Goal: Task Accomplishment & Management: Use online tool/utility

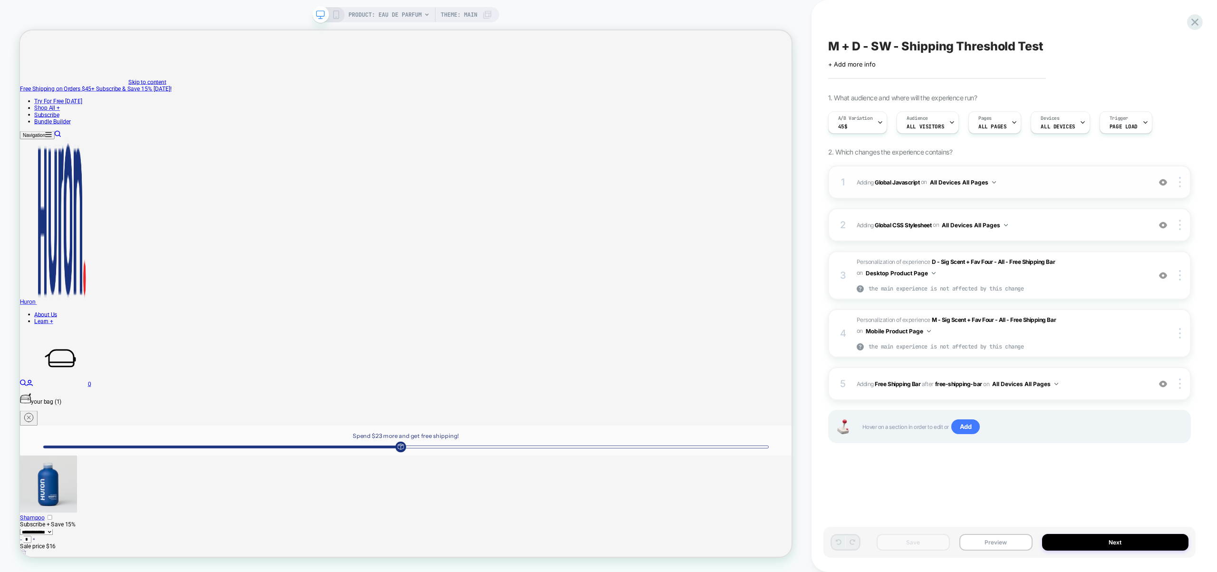
click at [1036, 166] on div "1 Adding Global Javascript on All Devices All Pages Add Before Add After Target…" at bounding box center [1009, 181] width 363 height 33
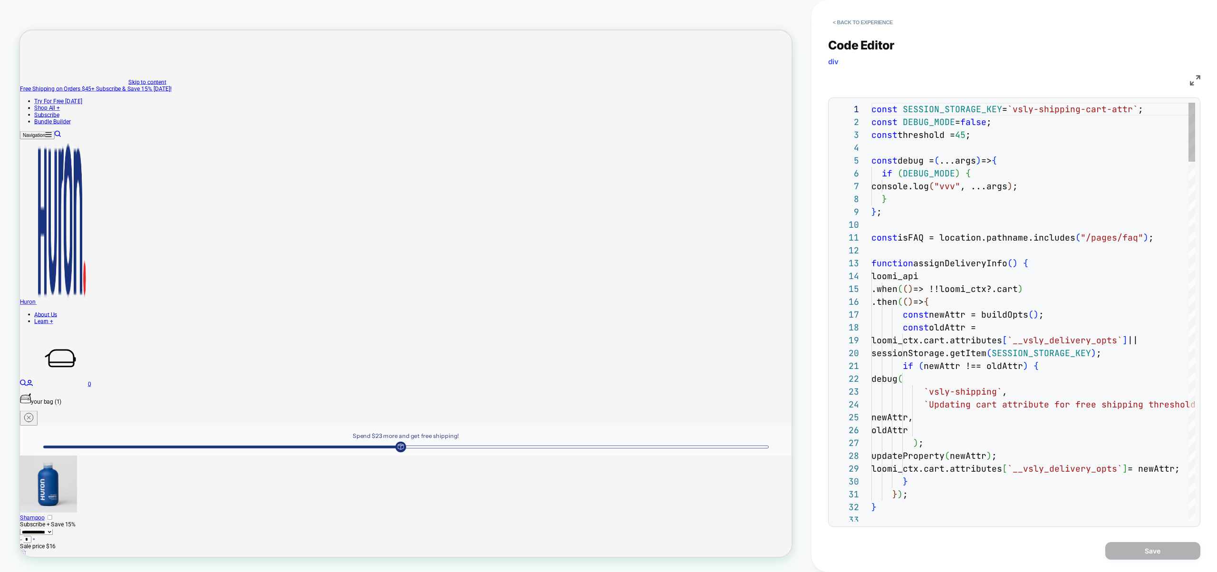
scroll to position [128, 0]
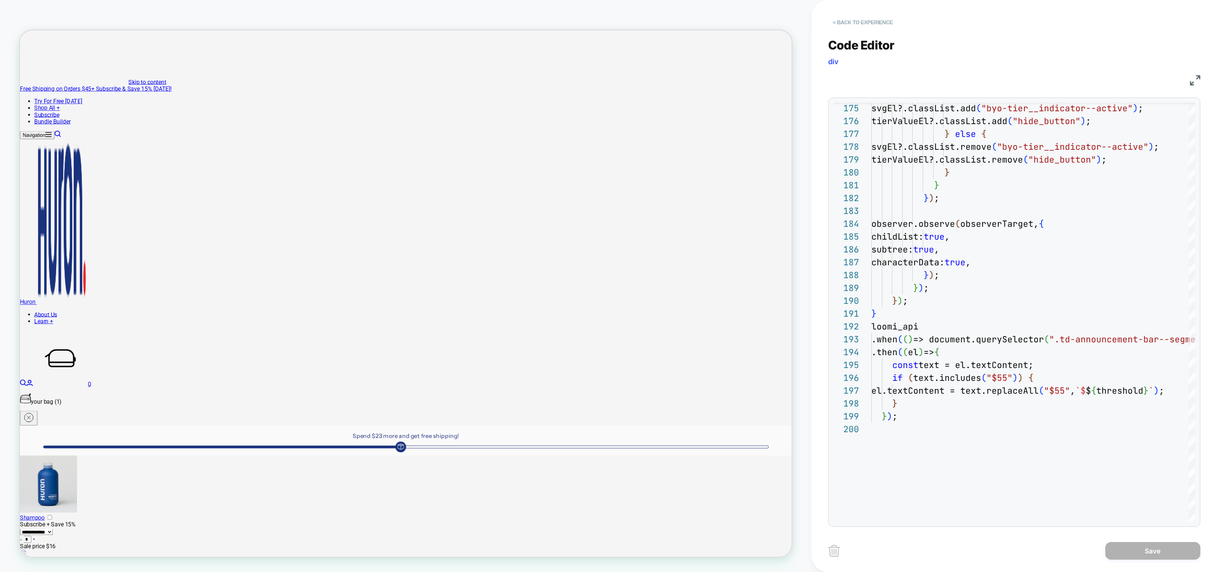
click at [878, 24] on button "< Back to experience" at bounding box center [862, 22] width 69 height 15
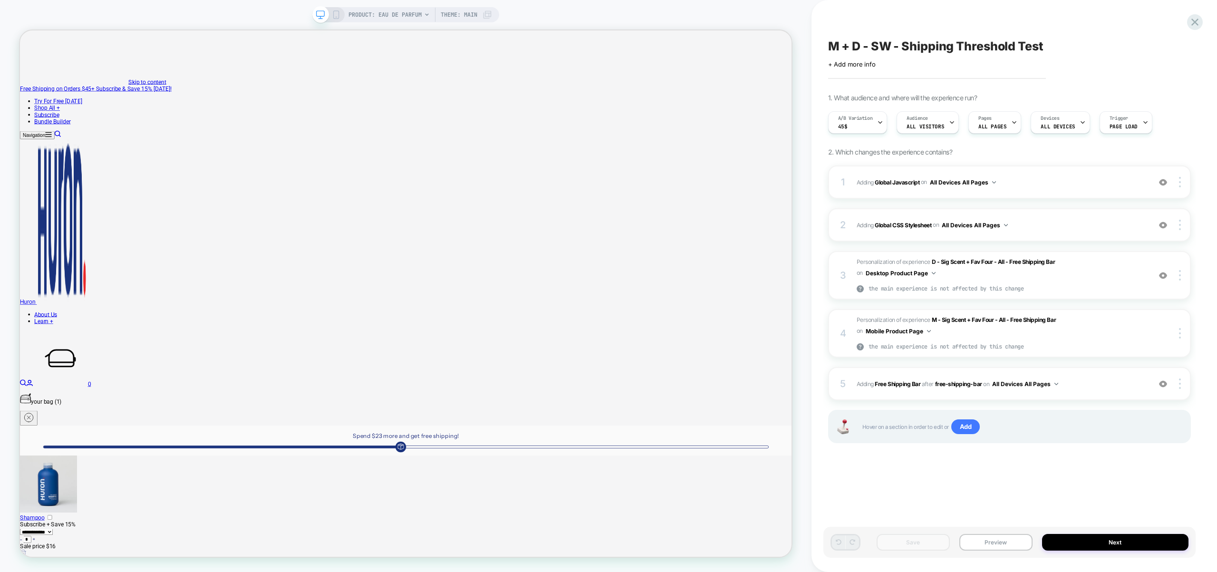
click at [991, 551] on div "Save Preview Next" at bounding box center [1009, 542] width 372 height 31
click at [999, 546] on button "Preview" at bounding box center [995, 542] width 73 height 17
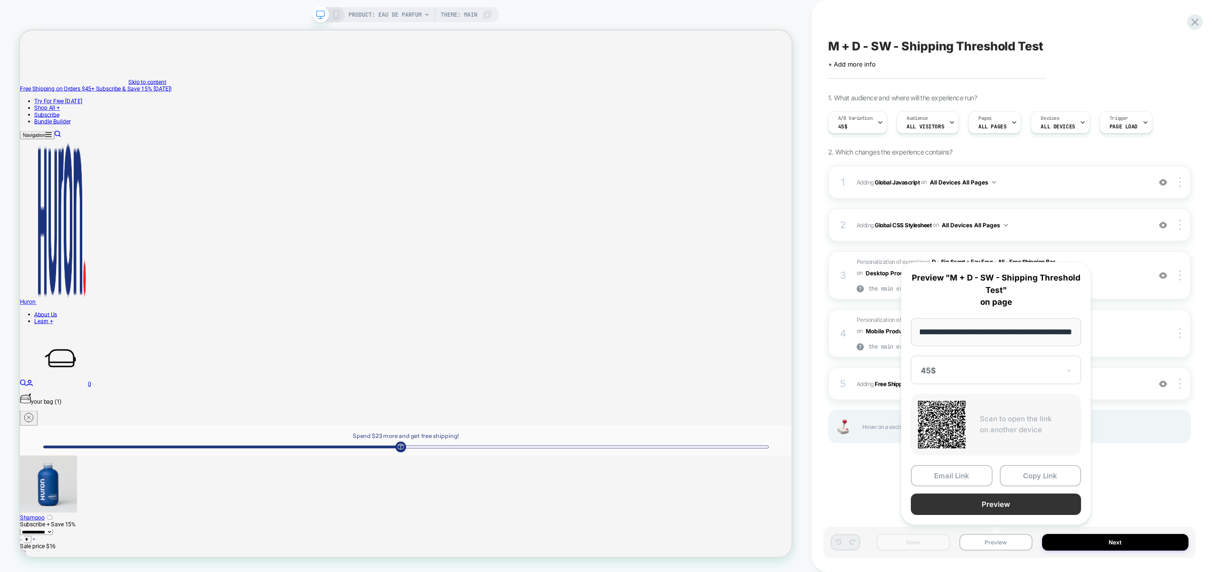
scroll to position [0, 0]
click at [1004, 508] on button "Preview" at bounding box center [996, 503] width 170 height 21
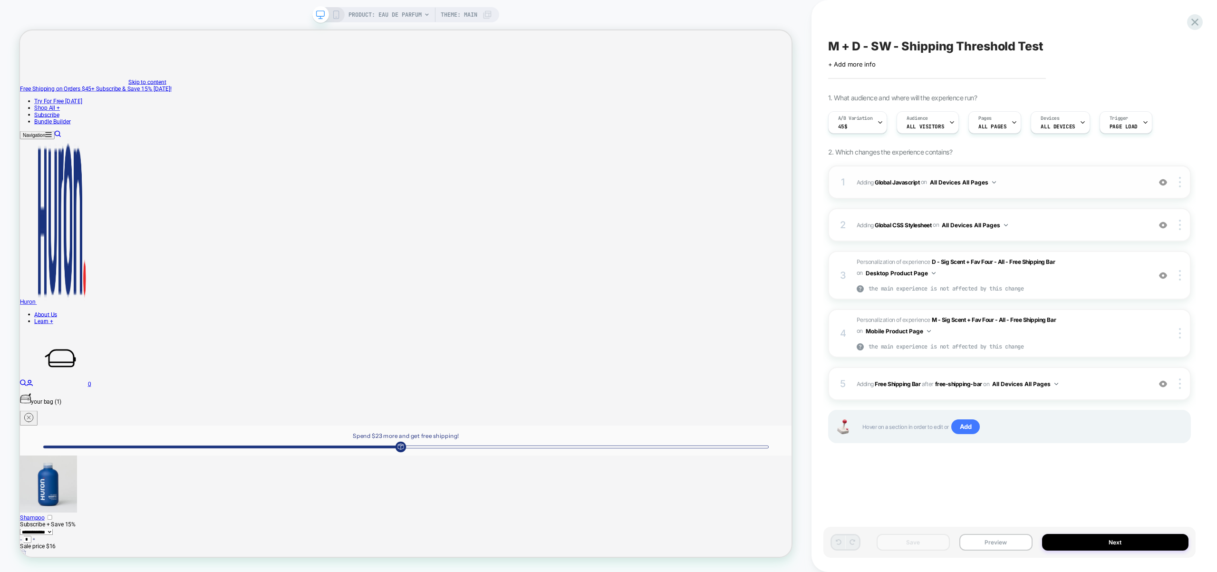
click at [1020, 182] on span "Adding Global Javascript on All Devices All Pages" at bounding box center [1001, 182] width 289 height 12
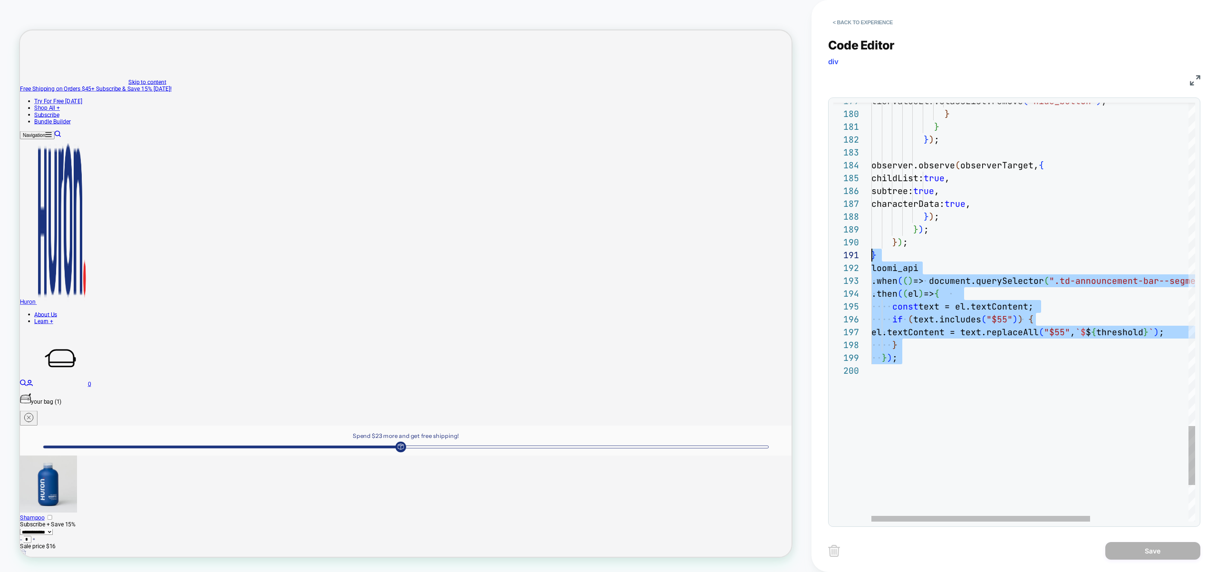
scroll to position [13, 0]
drag, startPoint x: 936, startPoint y: 394, endPoint x: 847, endPoint y: 271, distance: 152.2
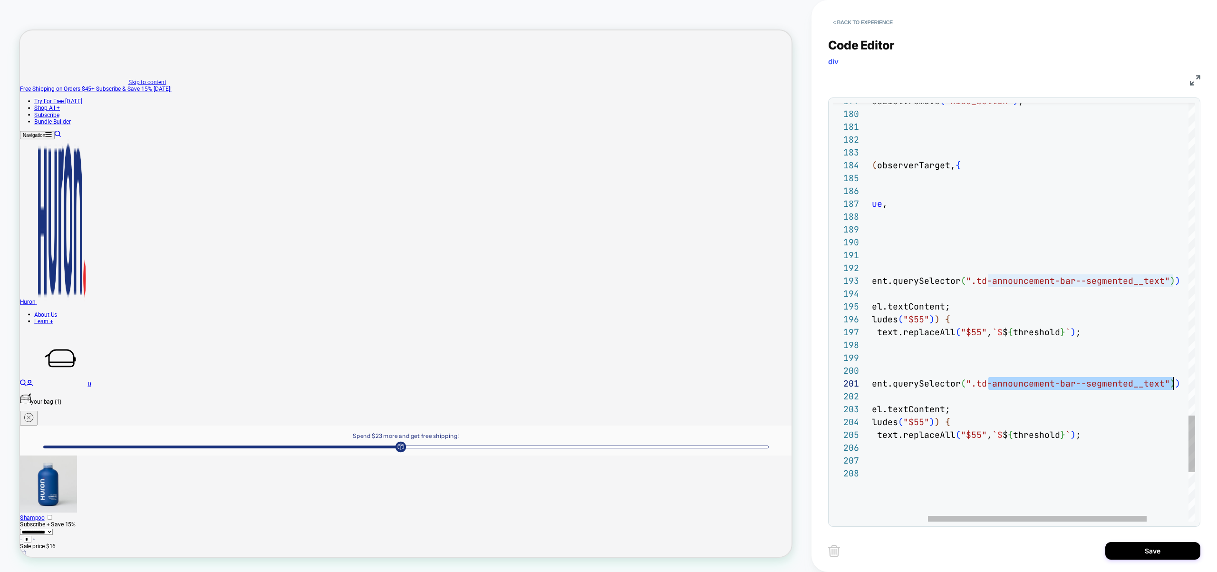
drag, startPoint x: 1073, startPoint y: 386, endPoint x: 1171, endPoint y: 386, distance: 98.4
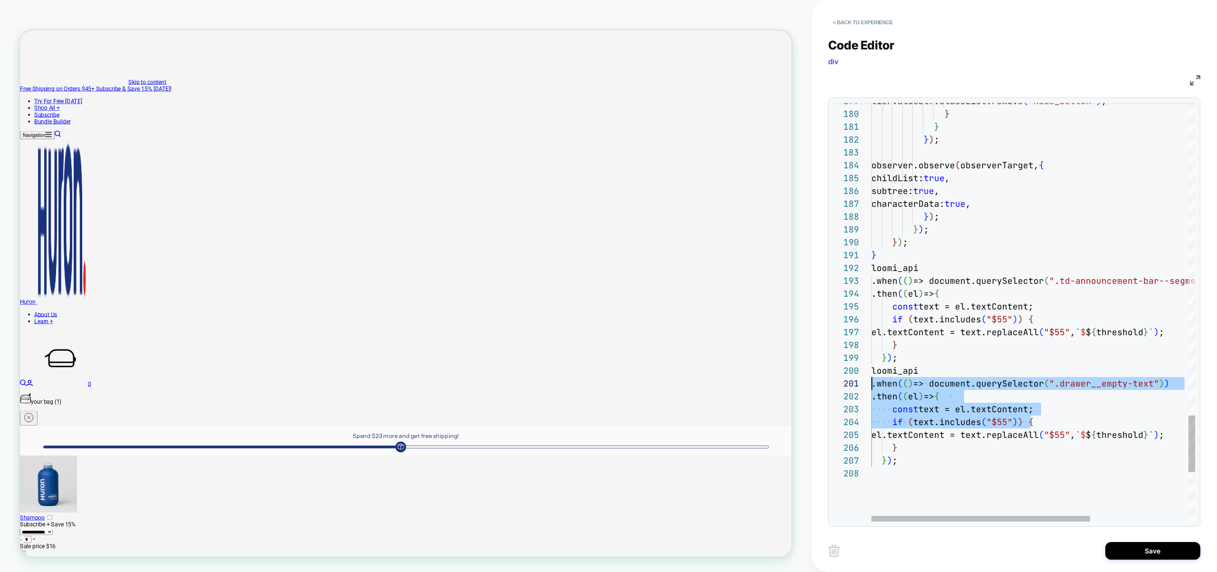
drag, startPoint x: 1091, startPoint y: 415, endPoint x: 680, endPoint y: 382, distance: 411.6
type textarea "**********"
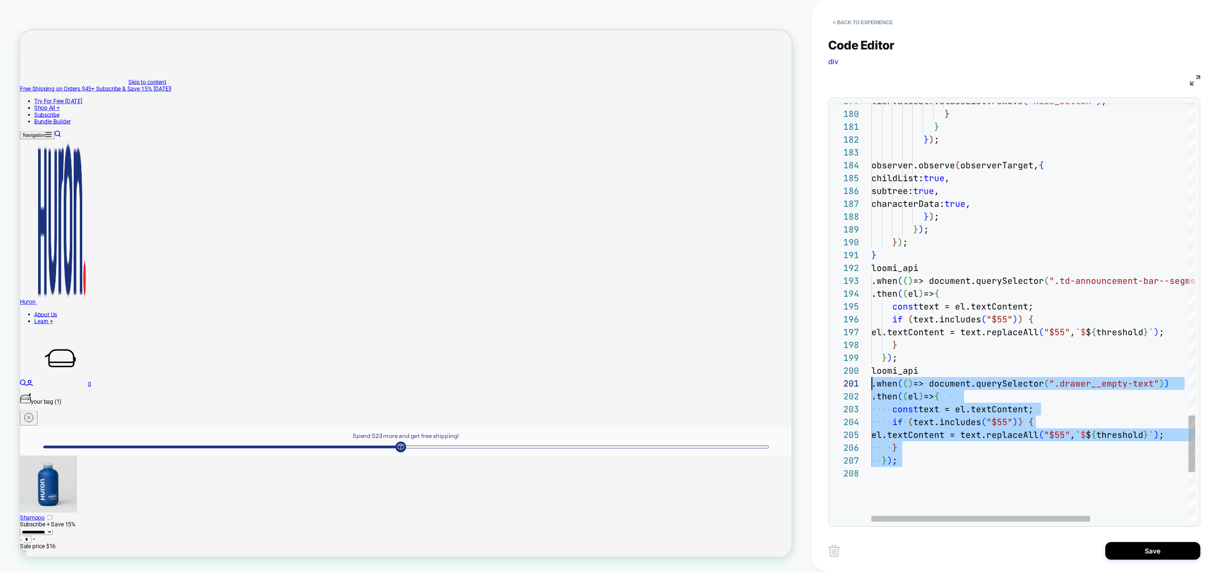
scroll to position [116, 0]
drag, startPoint x: 917, startPoint y: 481, endPoint x: 832, endPoint y: 376, distance: 135.6
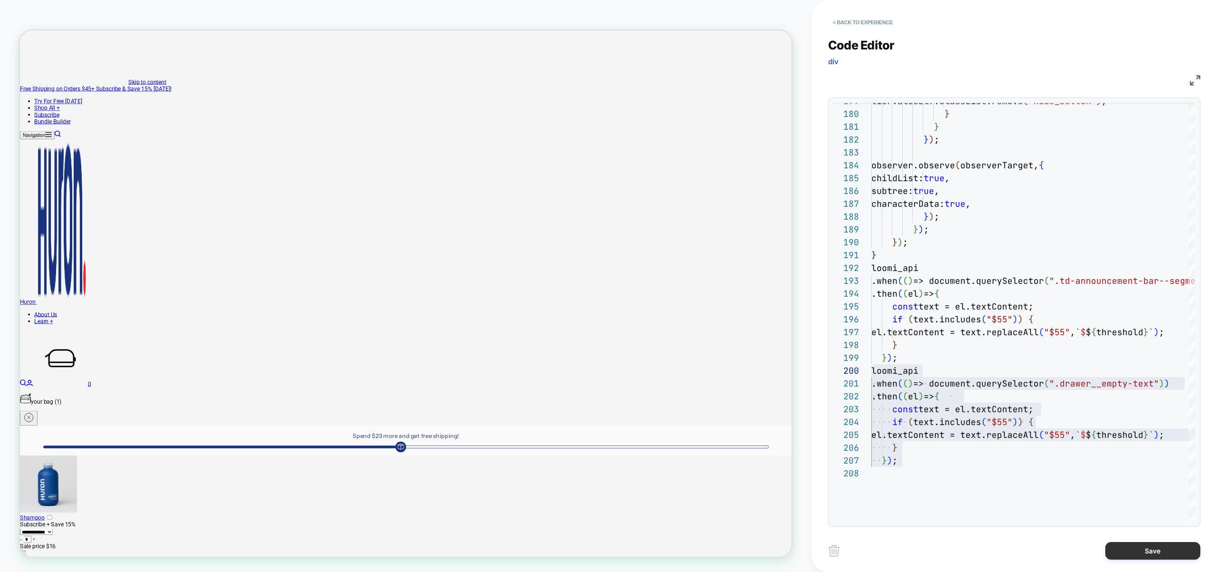
click at [1134, 553] on button "Save" at bounding box center [1152, 551] width 95 height 18
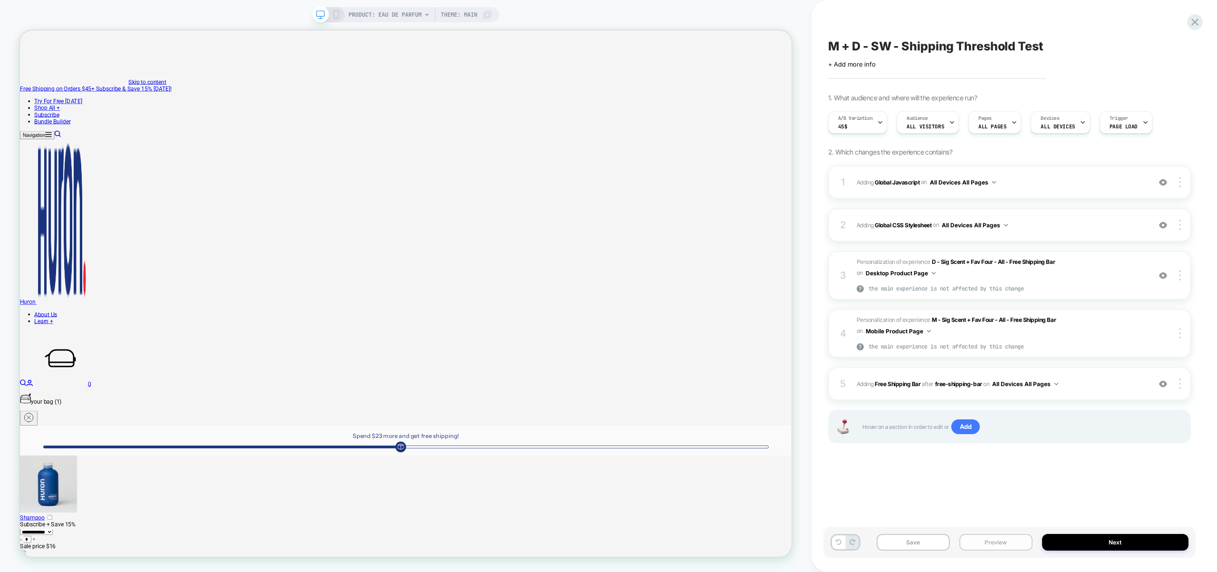
click at [1025, 550] on button "Preview" at bounding box center [995, 542] width 73 height 17
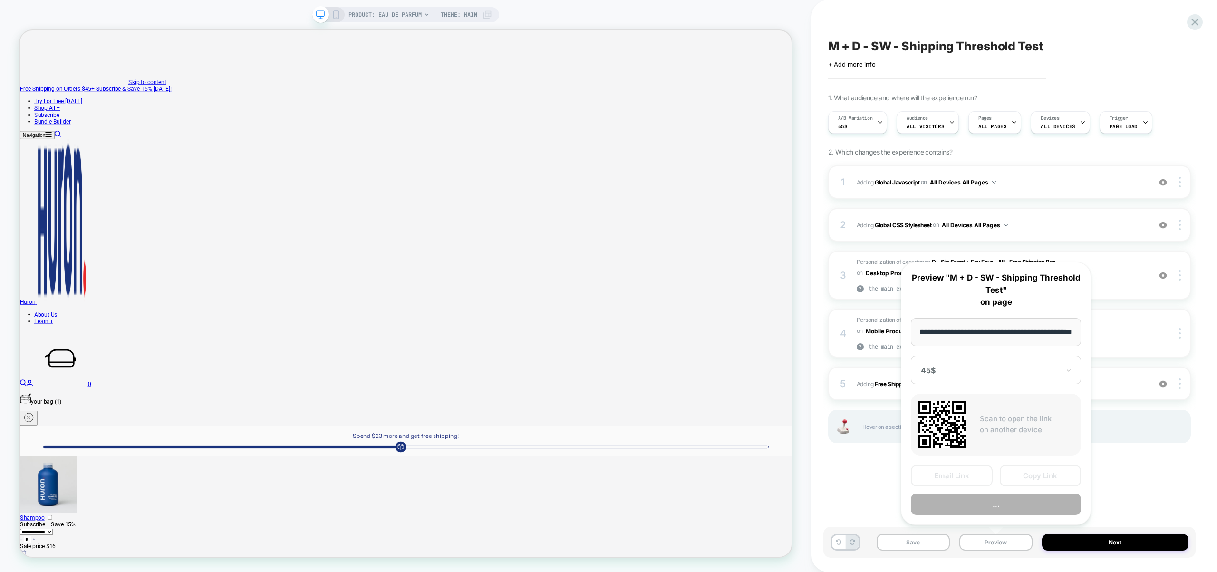
scroll to position [0, 0]
click at [1013, 506] on button "Preview" at bounding box center [996, 503] width 170 height 21
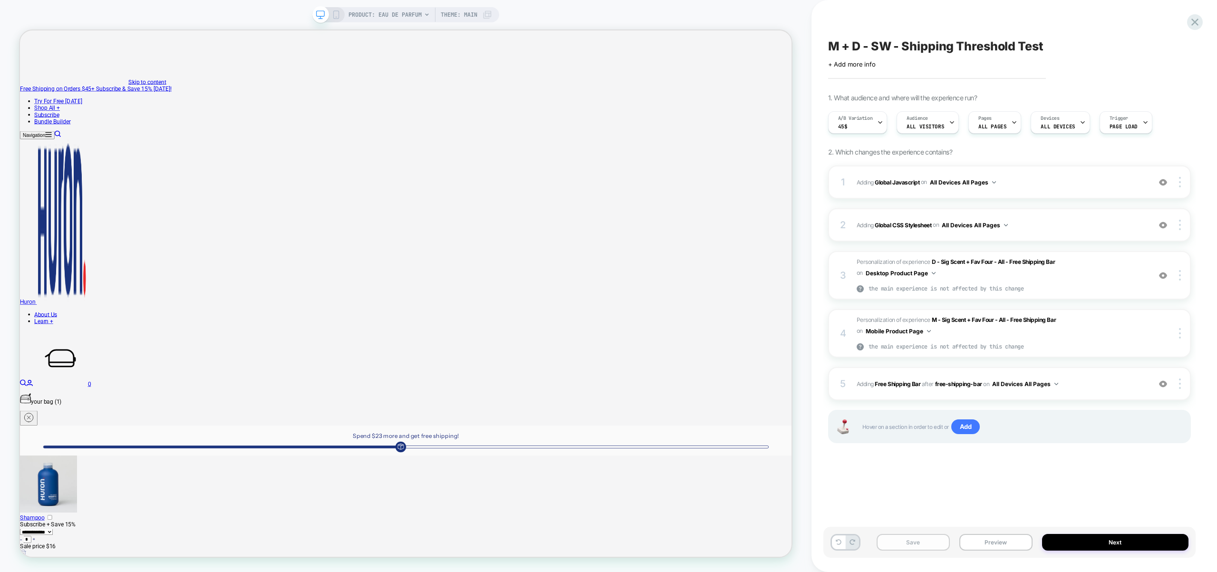
click at [909, 537] on button "Save" at bounding box center [913, 542] width 73 height 17
click at [868, 125] on div "A/B Variation 45$" at bounding box center [856, 122] width 54 height 21
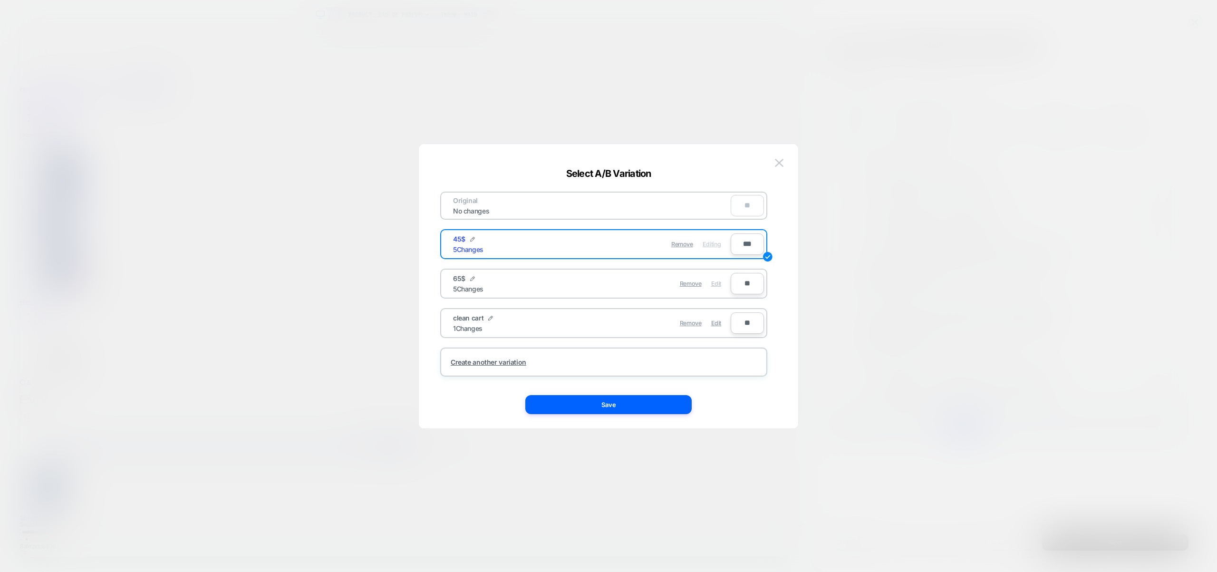
click at [715, 288] on div "Edit" at bounding box center [716, 283] width 10 height 19
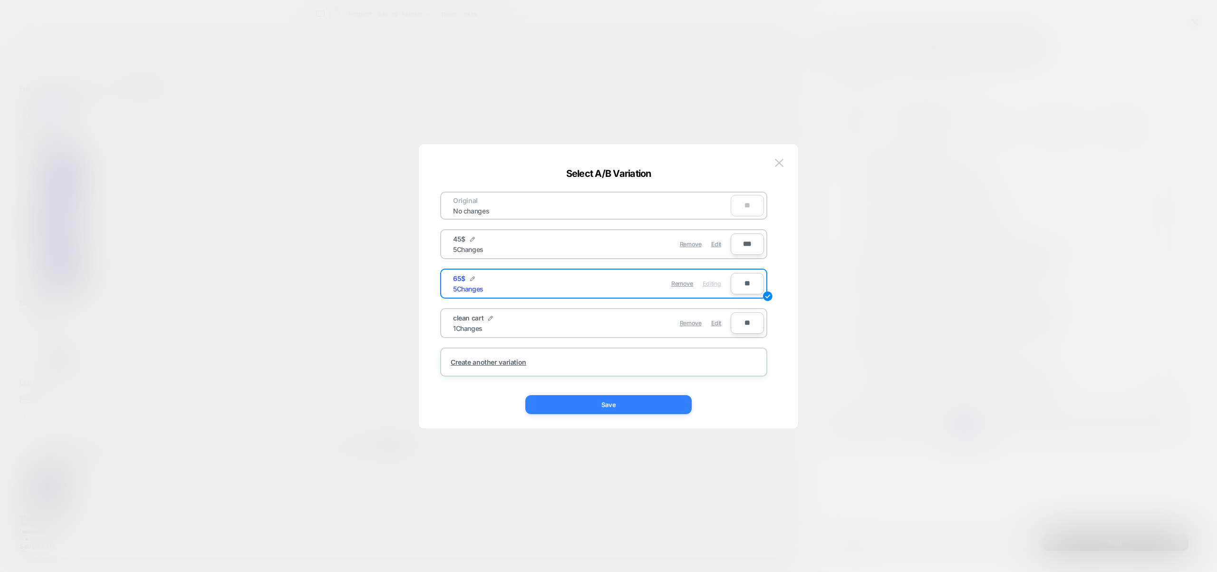
drag, startPoint x: 667, startPoint y: 407, endPoint x: 862, endPoint y: 503, distance: 217.7
click at [667, 407] on button "Save" at bounding box center [608, 404] width 166 height 19
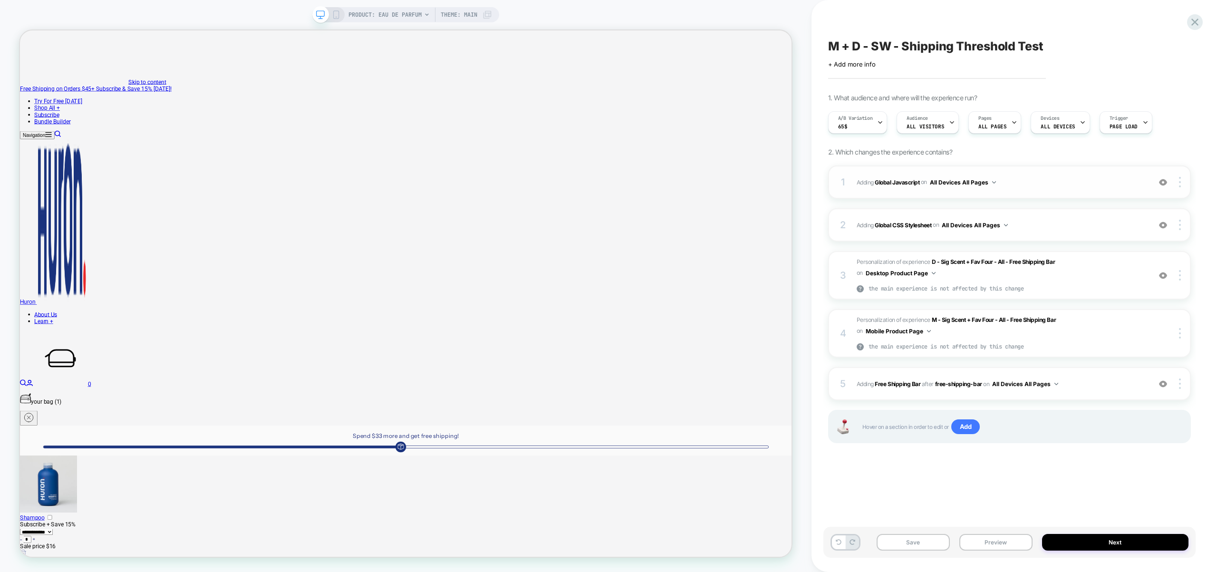
click at [1052, 179] on span "Adding Global Javascript on All Devices All Pages" at bounding box center [1001, 182] width 289 height 12
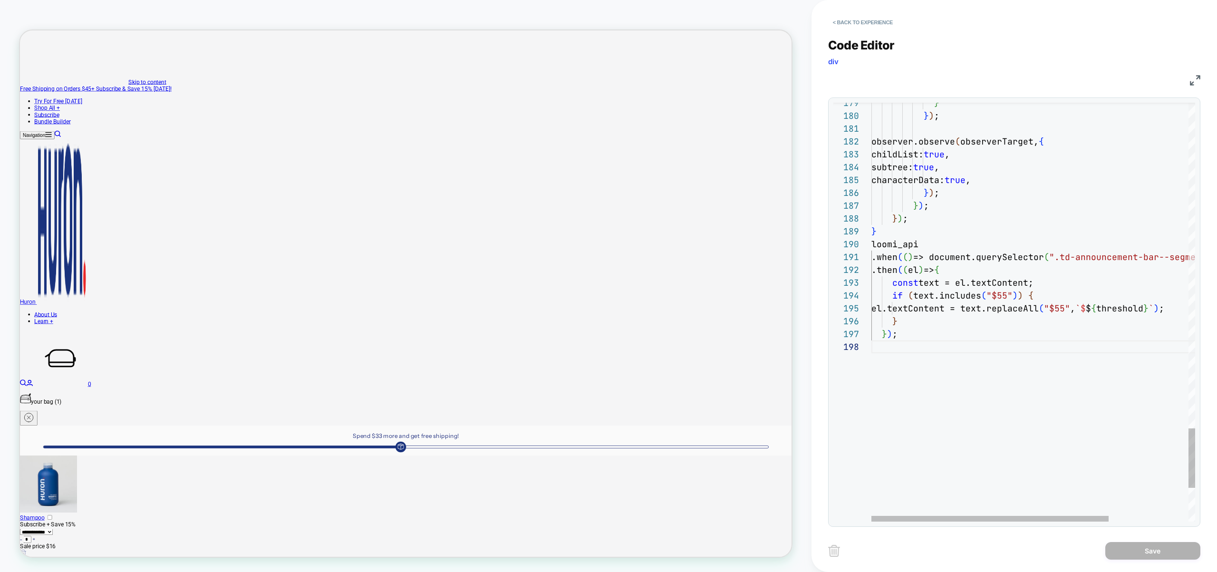
type textarea "**********"
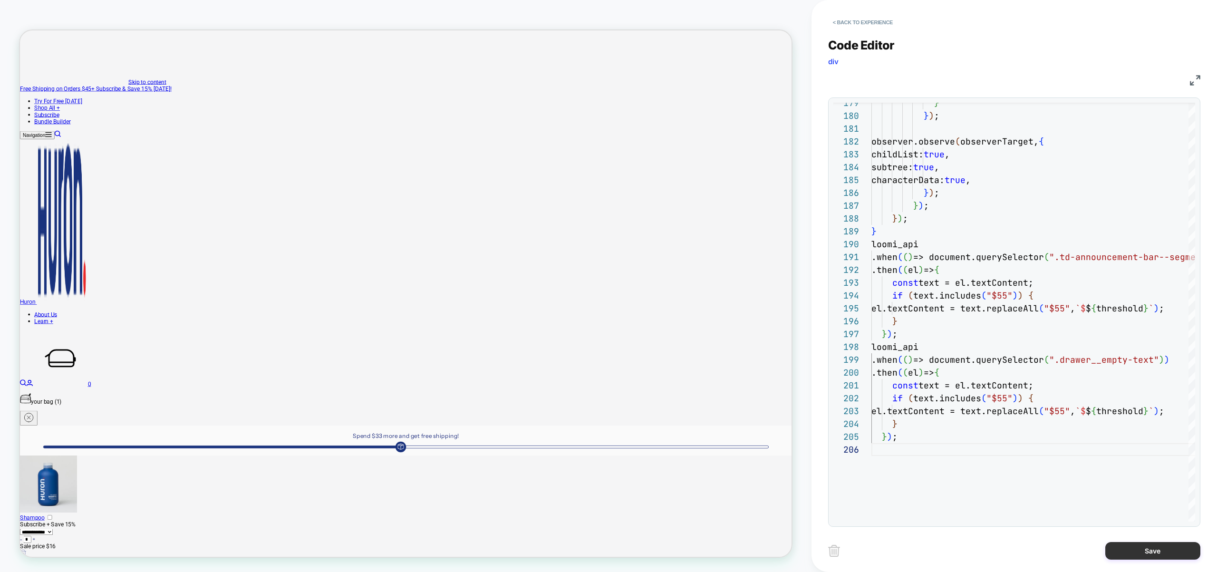
click at [1142, 552] on button "Save" at bounding box center [1152, 551] width 95 height 18
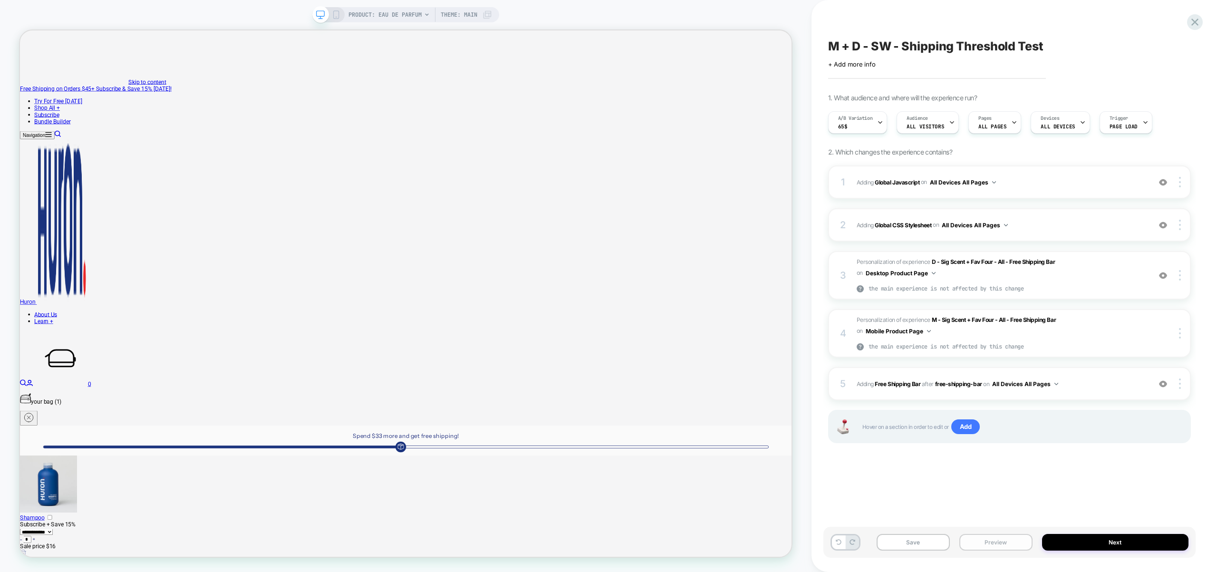
click at [1015, 542] on button "Preview" at bounding box center [995, 542] width 73 height 17
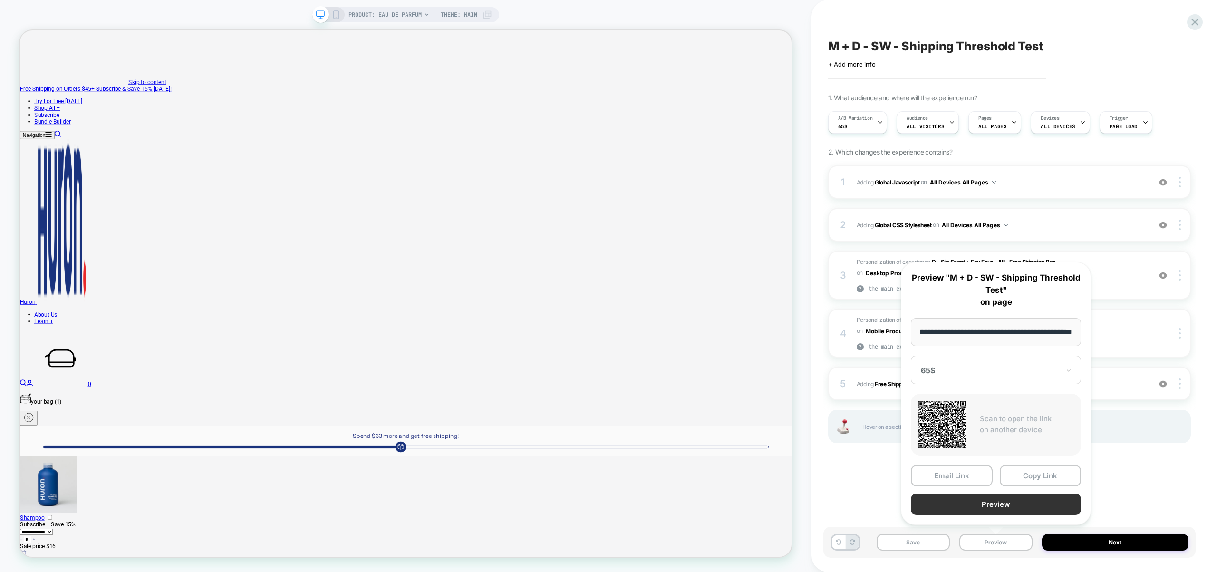
scroll to position [0, 0]
click at [1005, 506] on button "Preview" at bounding box center [996, 503] width 170 height 21
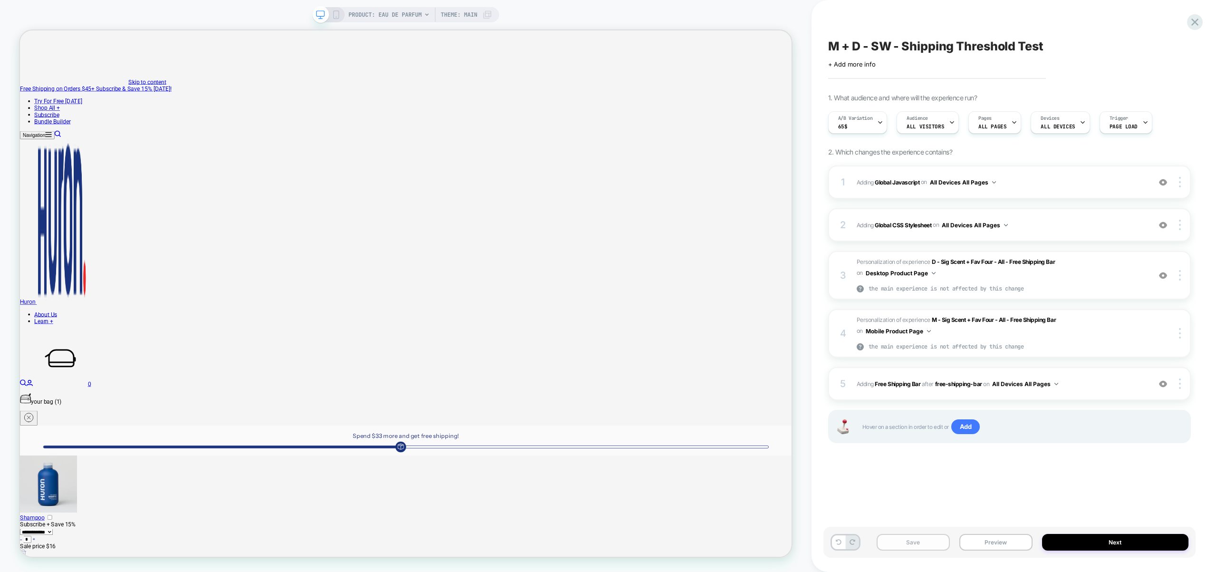
click at [921, 535] on button "Save" at bounding box center [913, 542] width 73 height 17
click at [1030, 182] on span "Adding Global Javascript on All Devices All Pages" at bounding box center [1001, 182] width 289 height 12
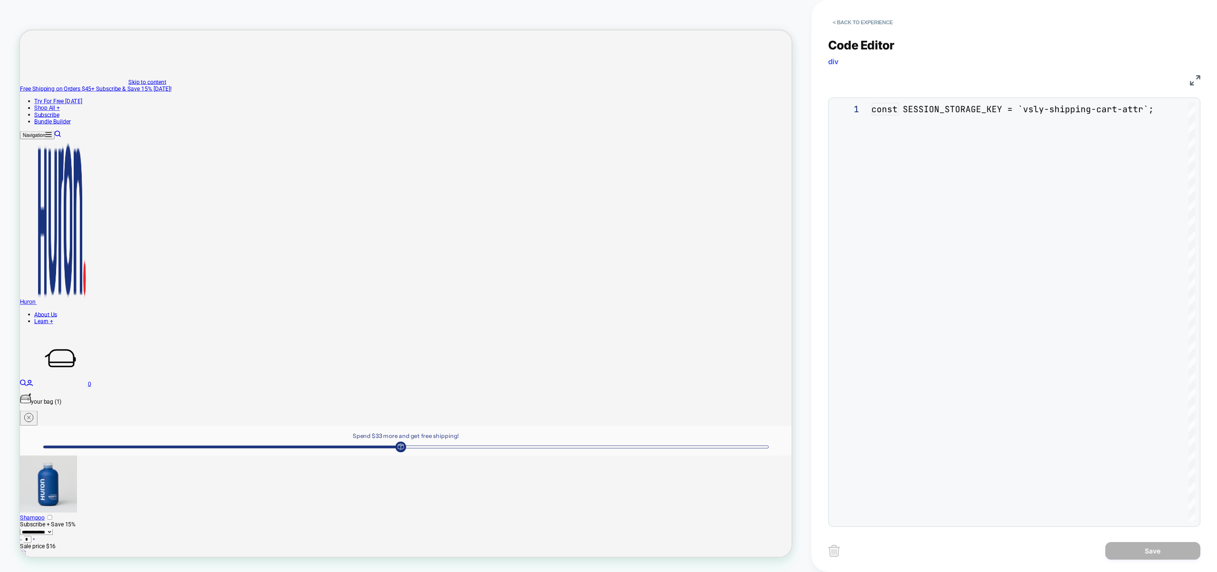
scroll to position [128, 0]
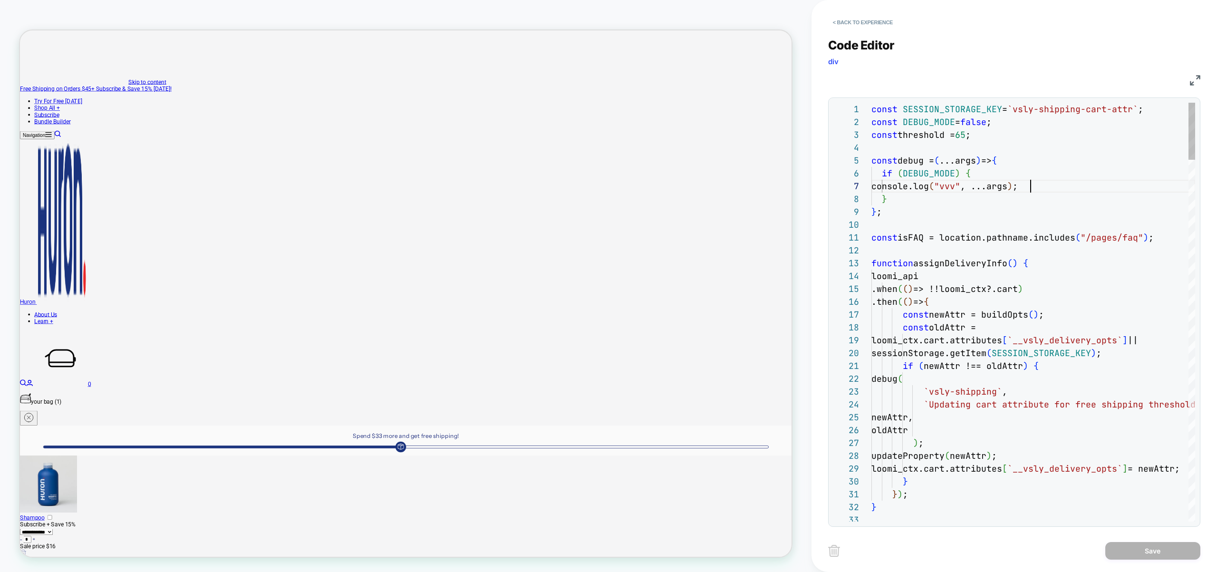
type textarea "**********"
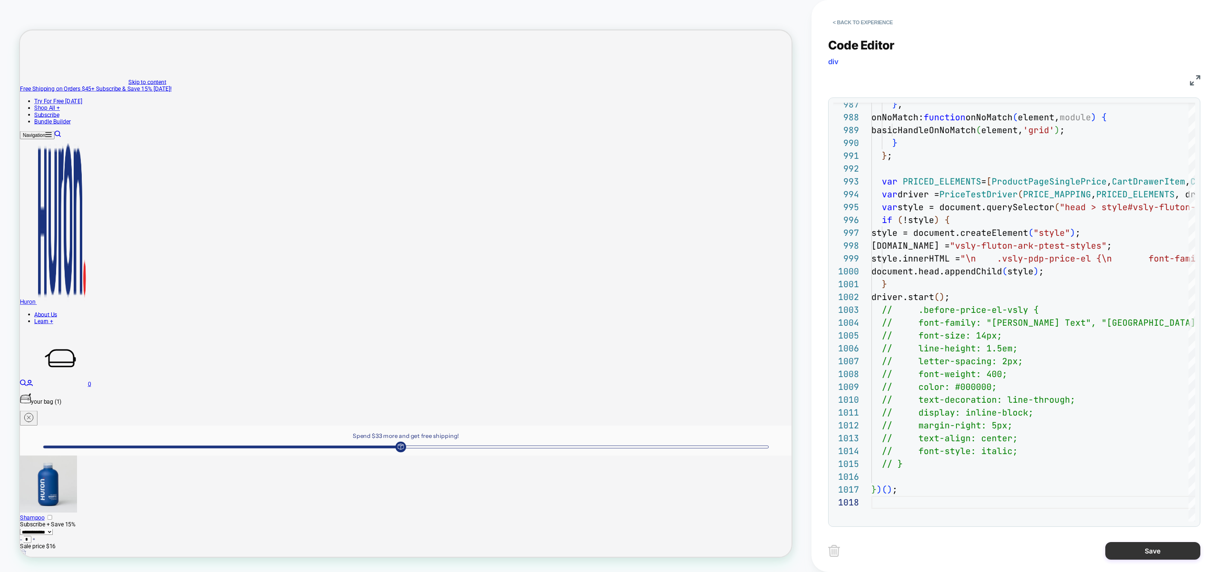
click at [1155, 548] on button "Save" at bounding box center [1152, 551] width 95 height 18
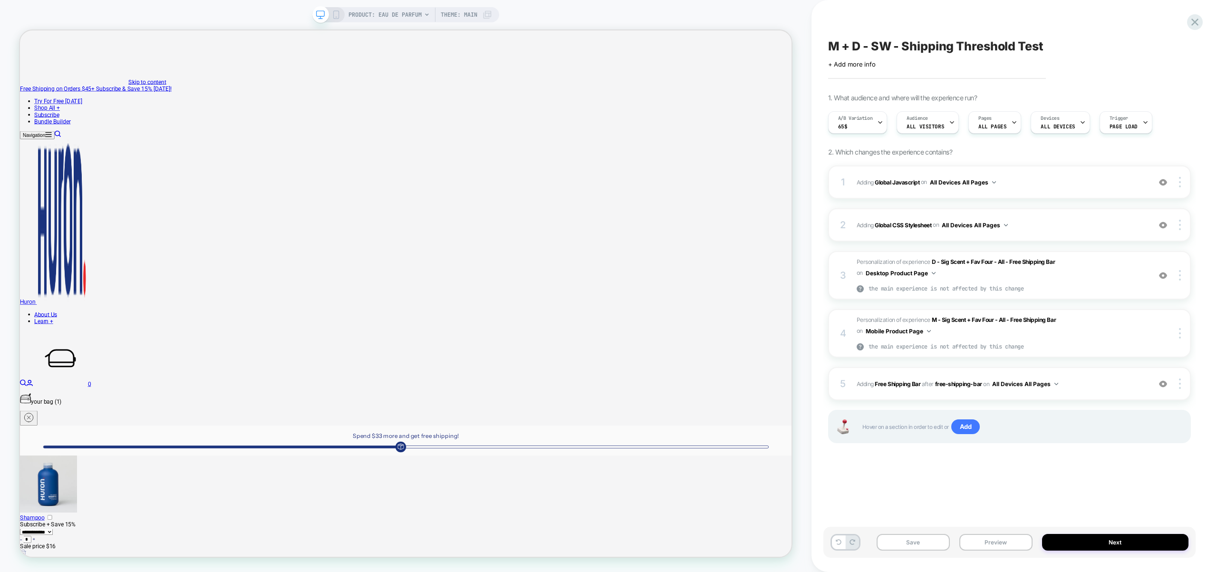
drag, startPoint x: 997, startPoint y: 542, endPoint x: 1035, endPoint y: 455, distance: 94.8
click at [1036, 469] on div "M + D - SW - Shipping Threshold Test Click to edit experience details + Add mor…" at bounding box center [1014, 286] width 372 height 572
click at [1195, 19] on icon at bounding box center [1195, 22] width 13 height 13
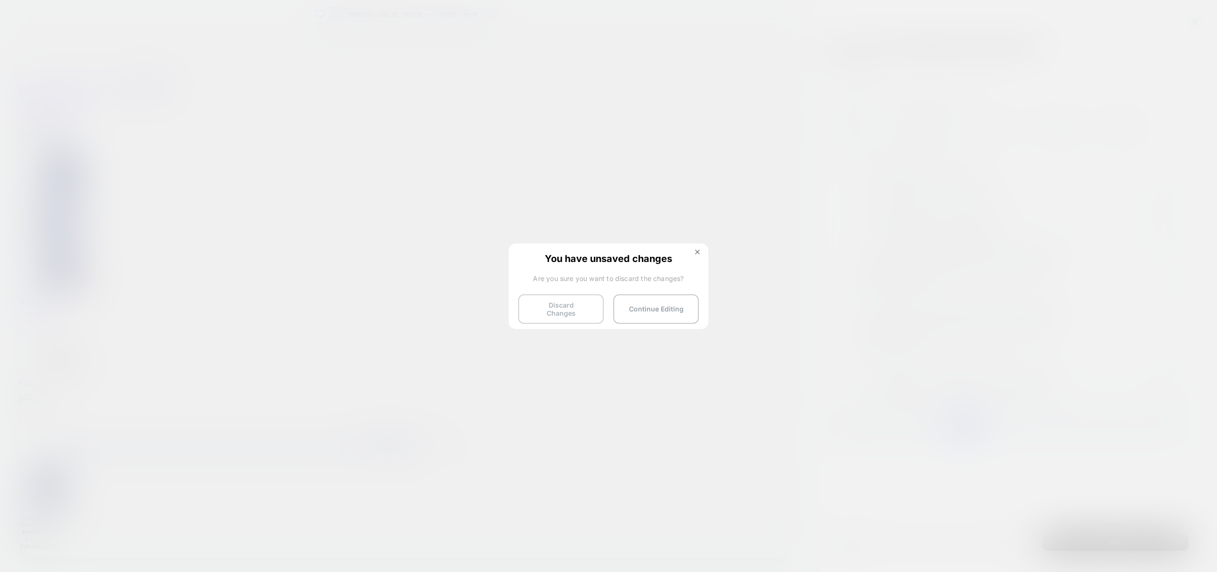
click at [584, 311] on button "Discard Changes" at bounding box center [561, 308] width 86 height 29
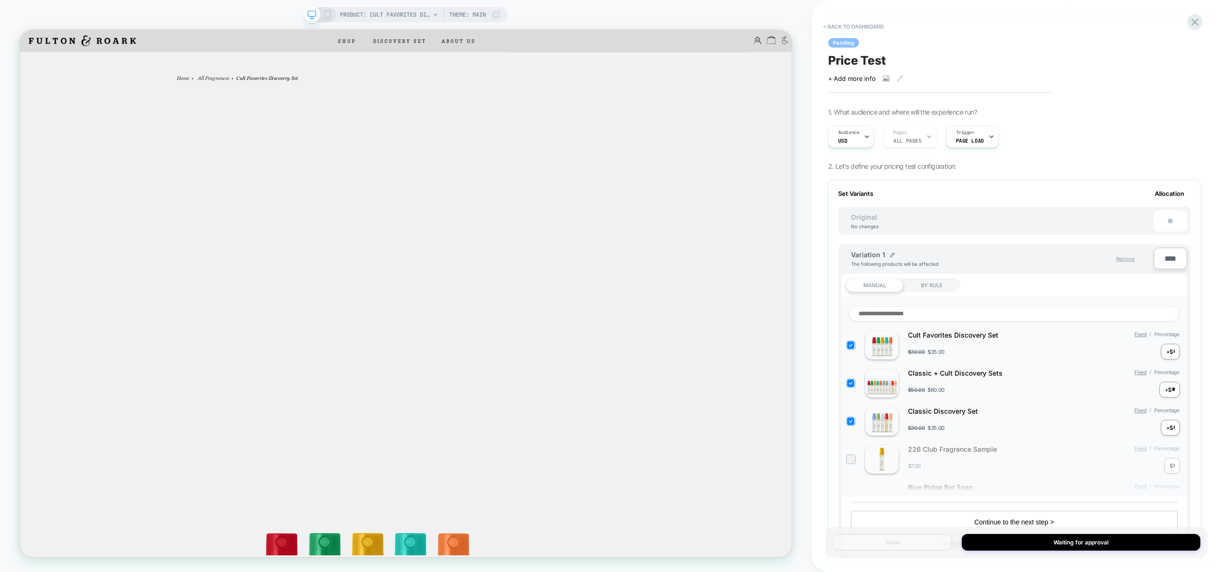
scroll to position [715, 0]
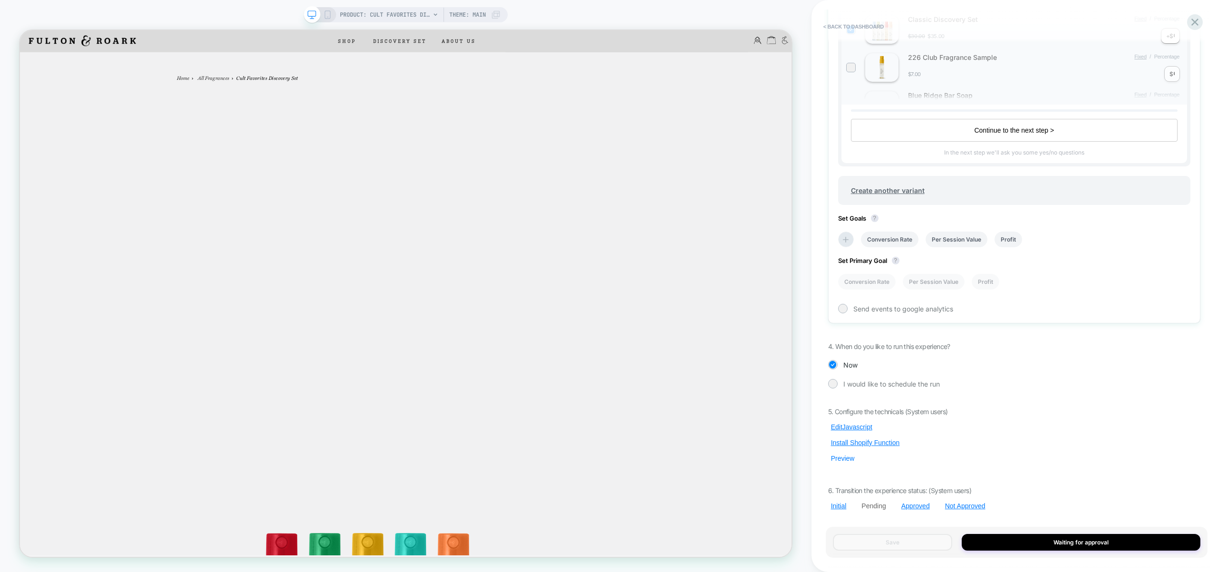
click at [850, 460] on button "Preview" at bounding box center [842, 458] width 29 height 9
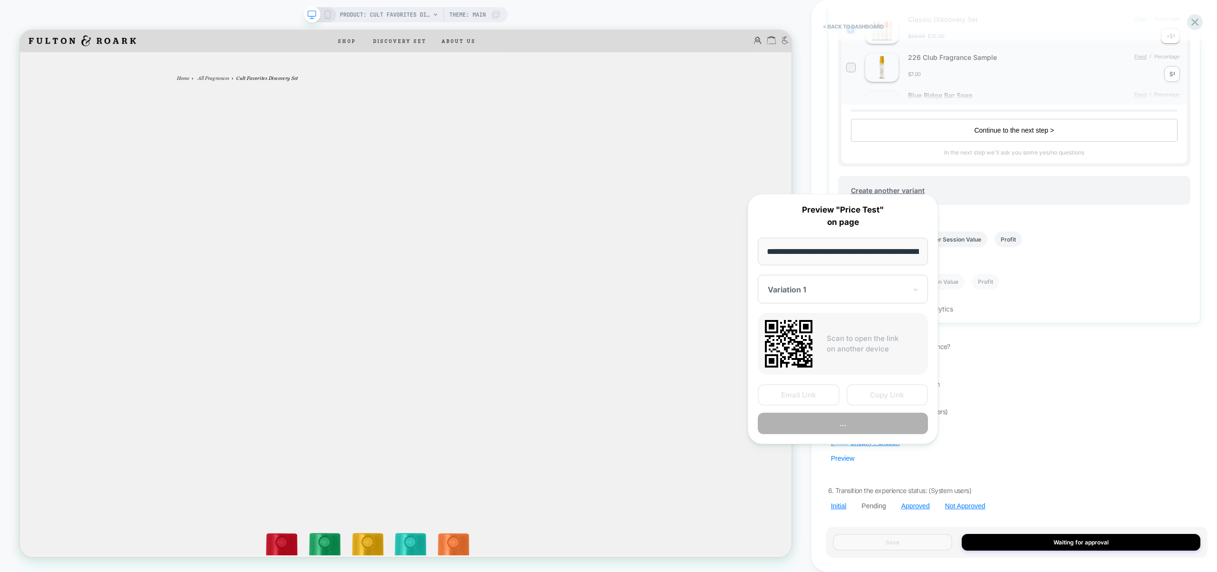
click at [850, 460] on button "Preview" at bounding box center [842, 458] width 29 height 9
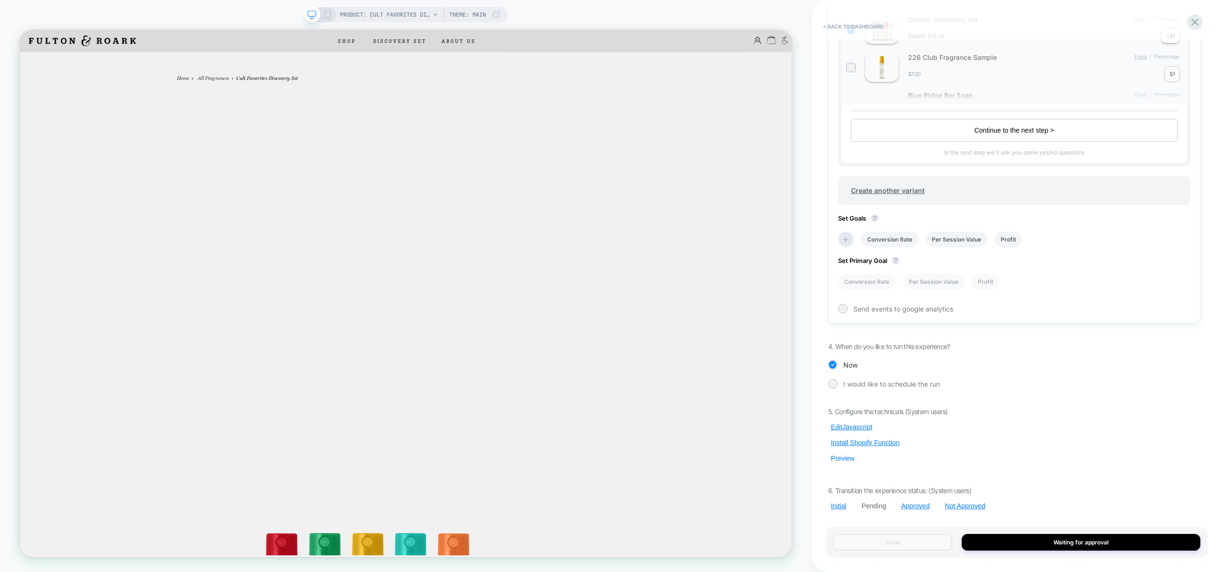
drag, startPoint x: 842, startPoint y: 460, endPoint x: 840, endPoint y: 454, distance: 6.6
click at [842, 460] on button "Preview" at bounding box center [842, 458] width 29 height 9
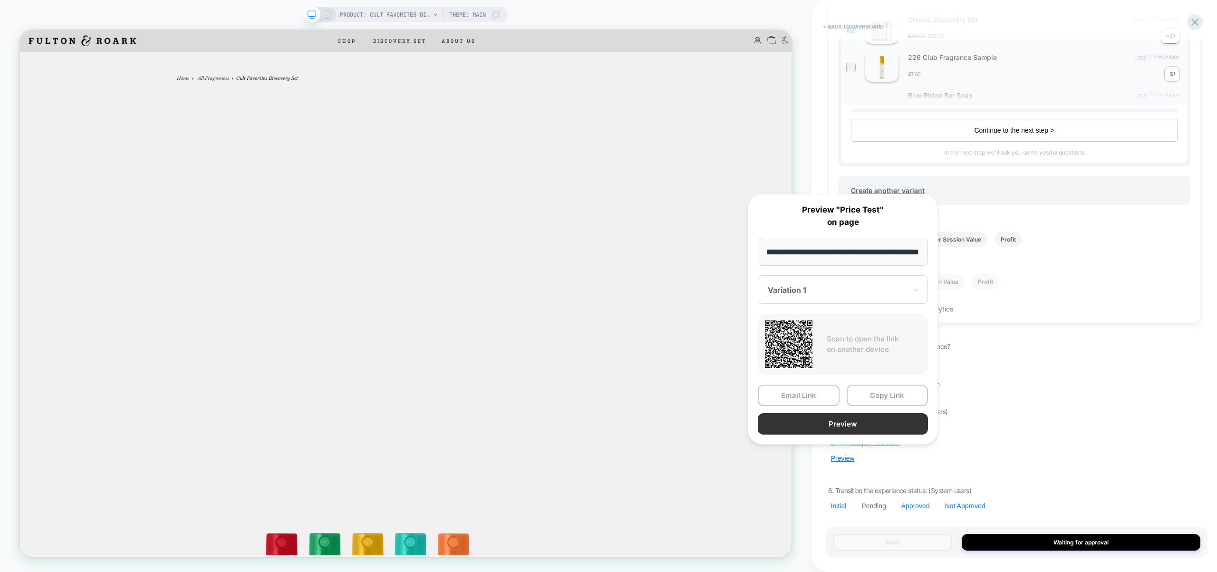
scroll to position [0, 0]
click at [847, 426] on button "Preview" at bounding box center [843, 423] width 170 height 21
drag, startPoint x: 1004, startPoint y: 440, endPoint x: 982, endPoint y: 434, distance: 23.2
click at [1004, 440] on div "5. Configure the technicals (System users) Edit Javascript Install Shopify Func…" at bounding box center [1014, 458] width 372 height 103
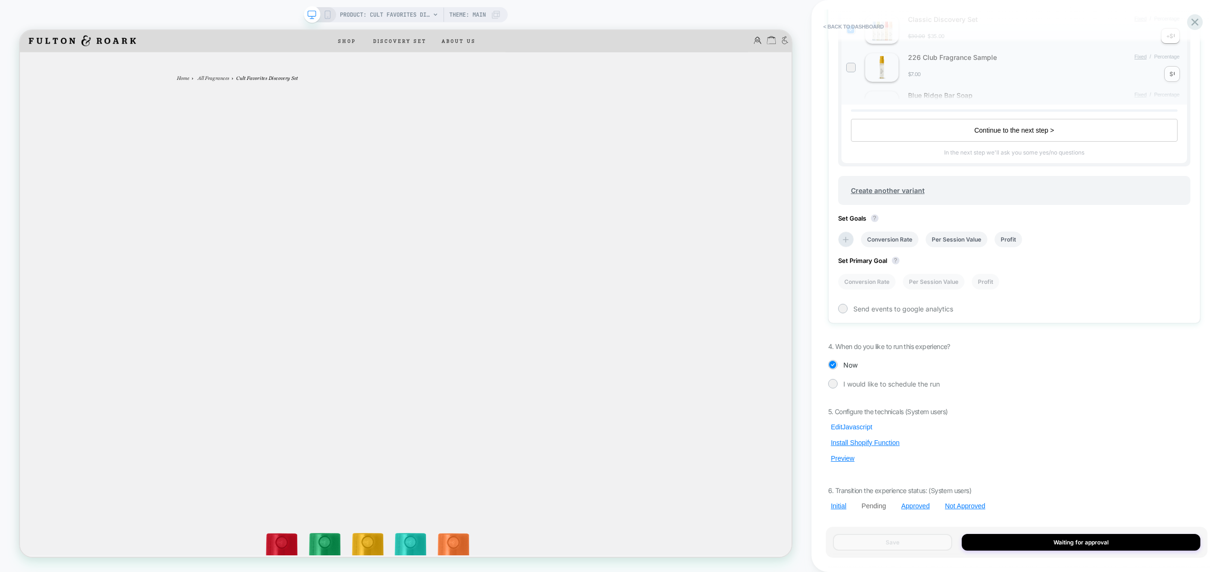
click at [859, 430] on button "Edit Javascript" at bounding box center [851, 427] width 47 height 9
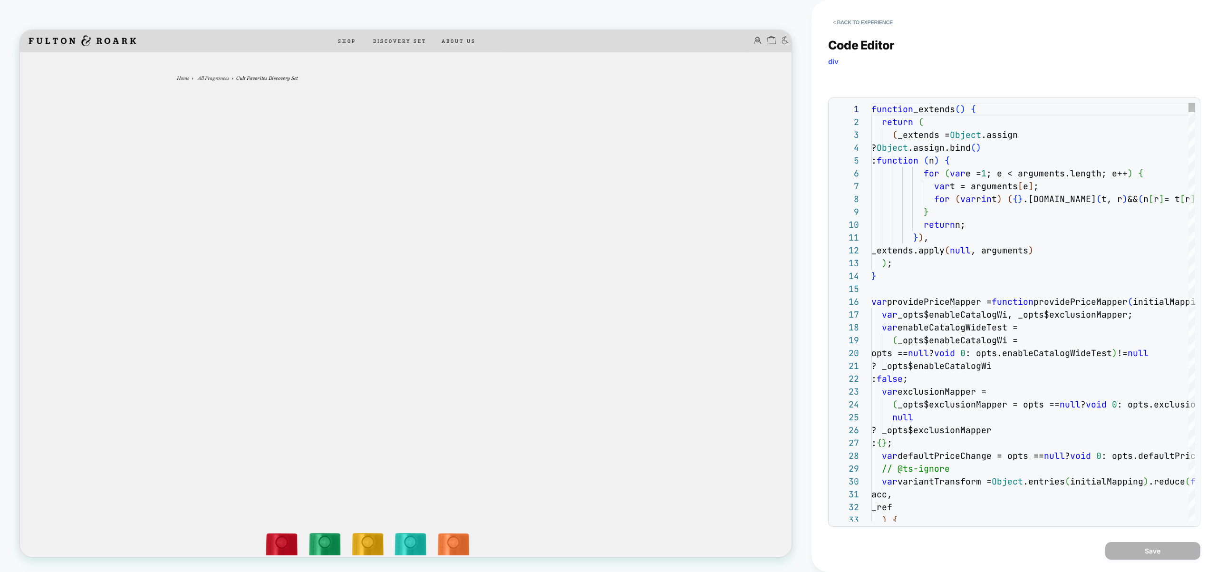
scroll to position [51, 113]
type textarea "**********"
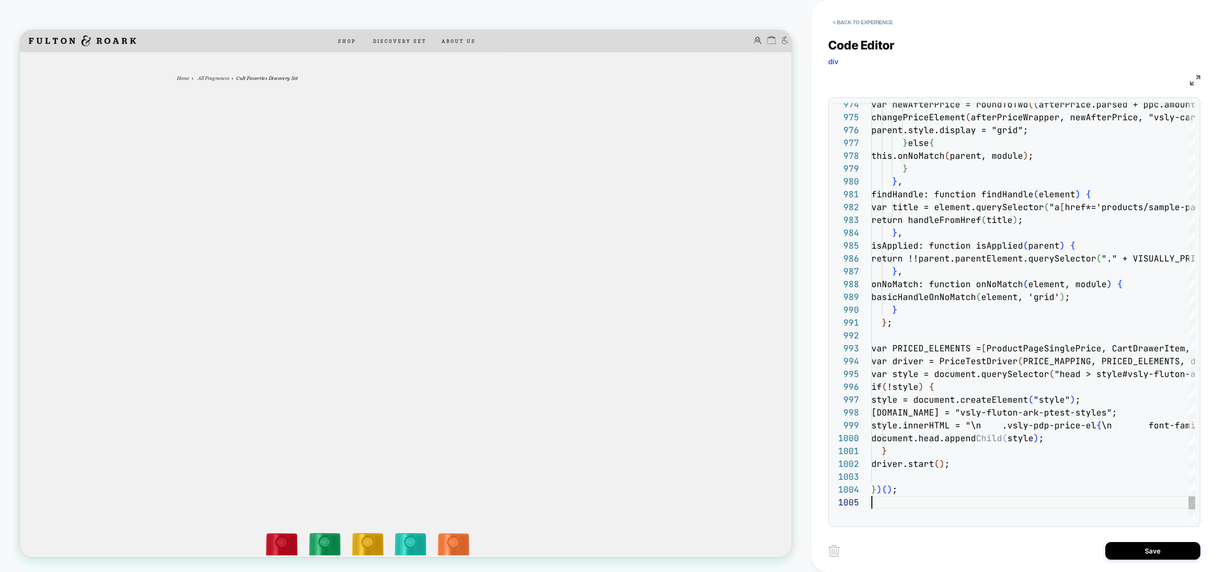
scroll to position [51, 0]
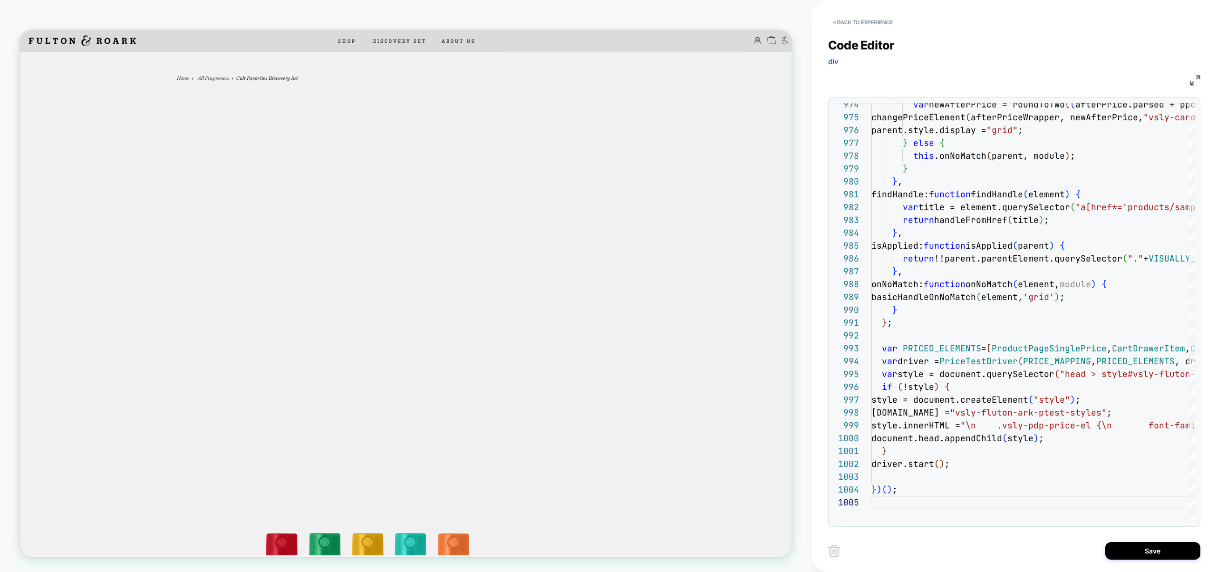
drag, startPoint x: 1146, startPoint y: 547, endPoint x: 1128, endPoint y: 541, distance: 18.5
click at [1146, 547] on button "Save" at bounding box center [1152, 551] width 95 height 18
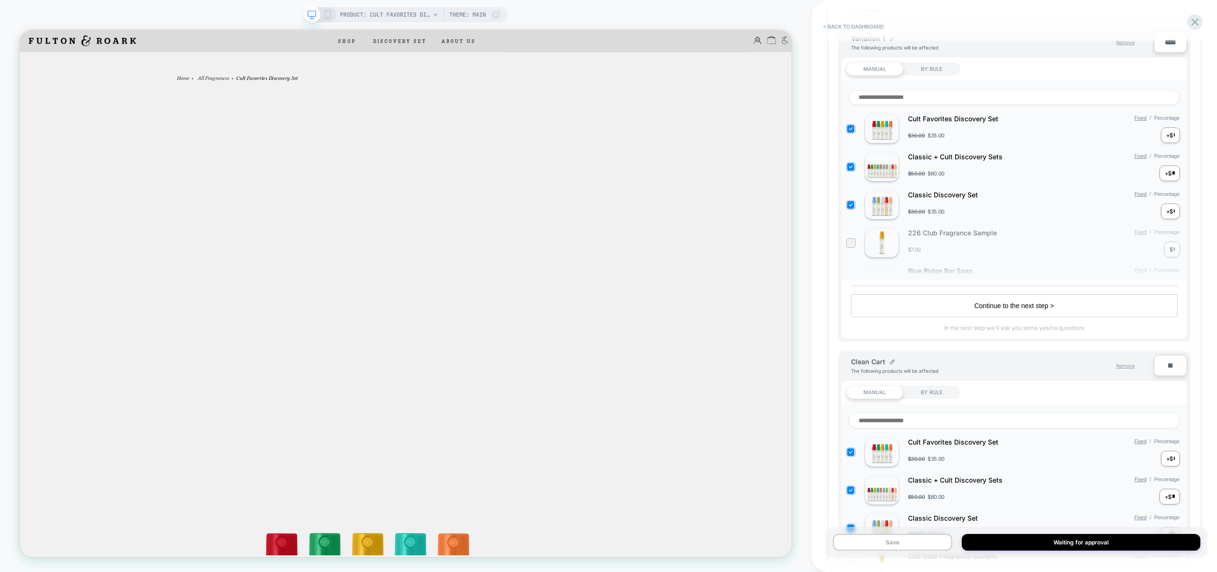
scroll to position [715, 0]
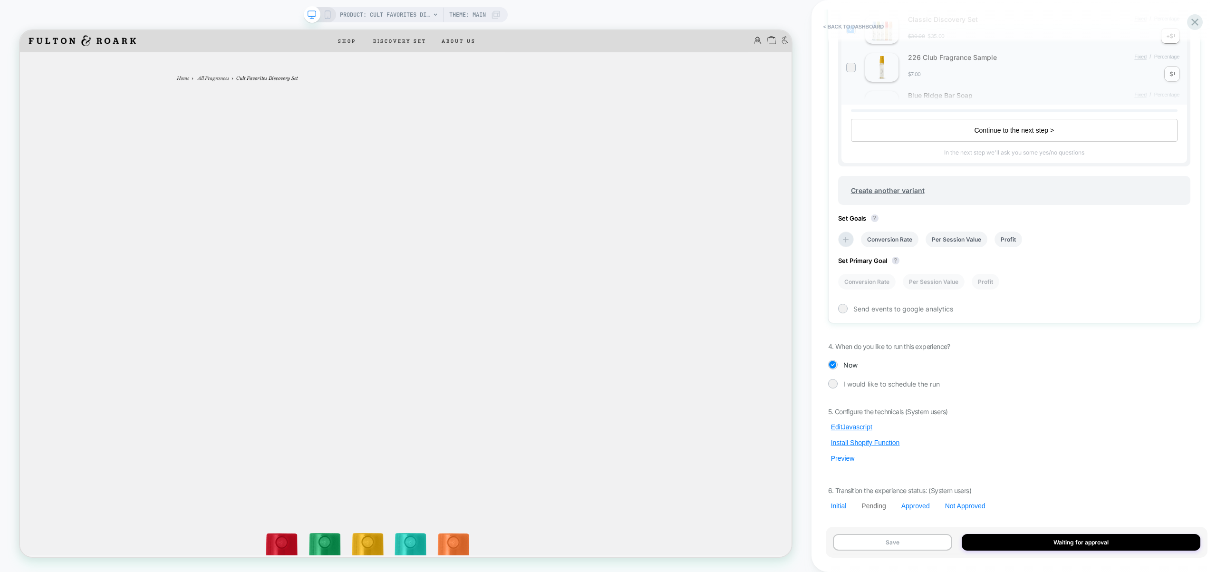
click at [838, 460] on button "Preview" at bounding box center [842, 458] width 29 height 9
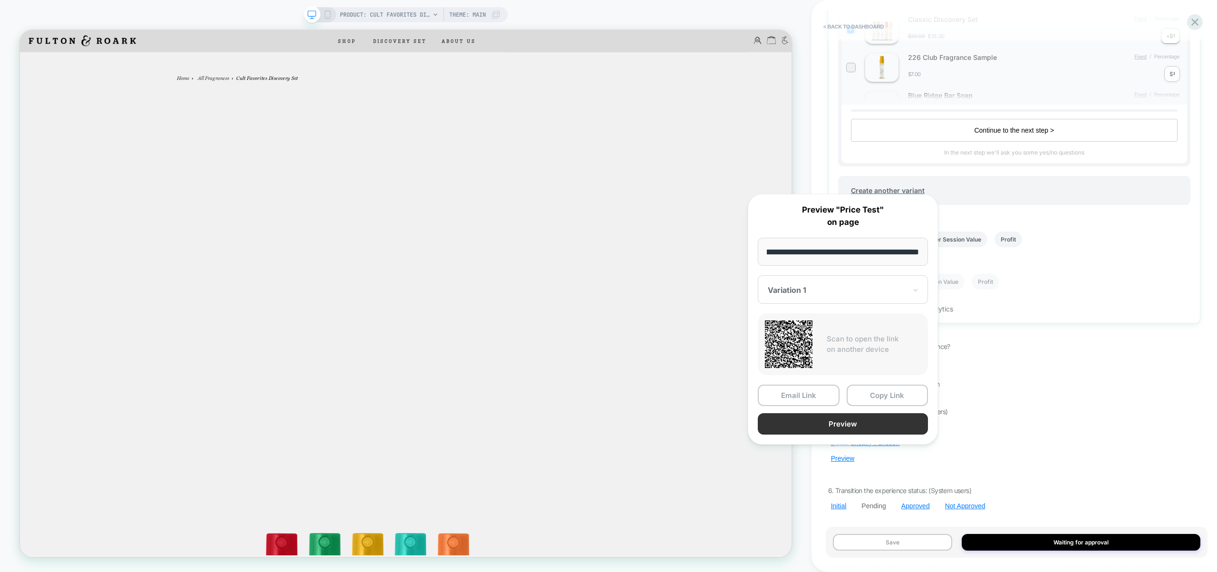
scroll to position [0, 0]
click at [846, 426] on button "Preview" at bounding box center [843, 423] width 170 height 21
drag, startPoint x: 1070, startPoint y: 428, endPoint x: 956, endPoint y: 408, distance: 115.8
click at [1070, 428] on div "5. Configure the technicals (System users) Edit Javascript Install Shopify Func…" at bounding box center [1014, 458] width 372 height 103
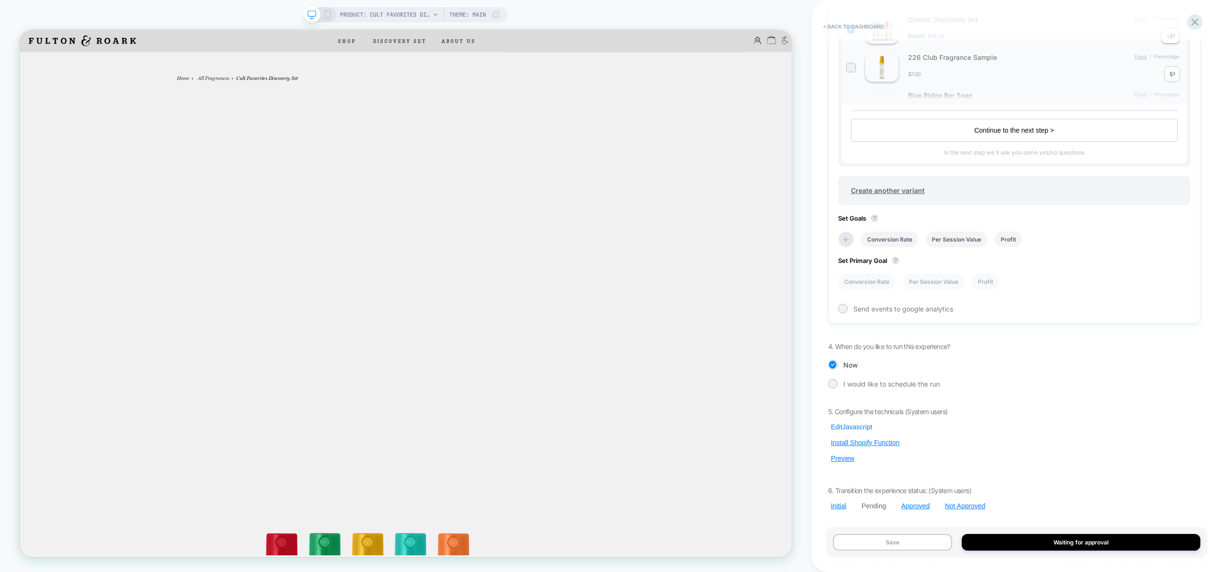
click at [857, 427] on button "Edit Javascript" at bounding box center [851, 427] width 47 height 9
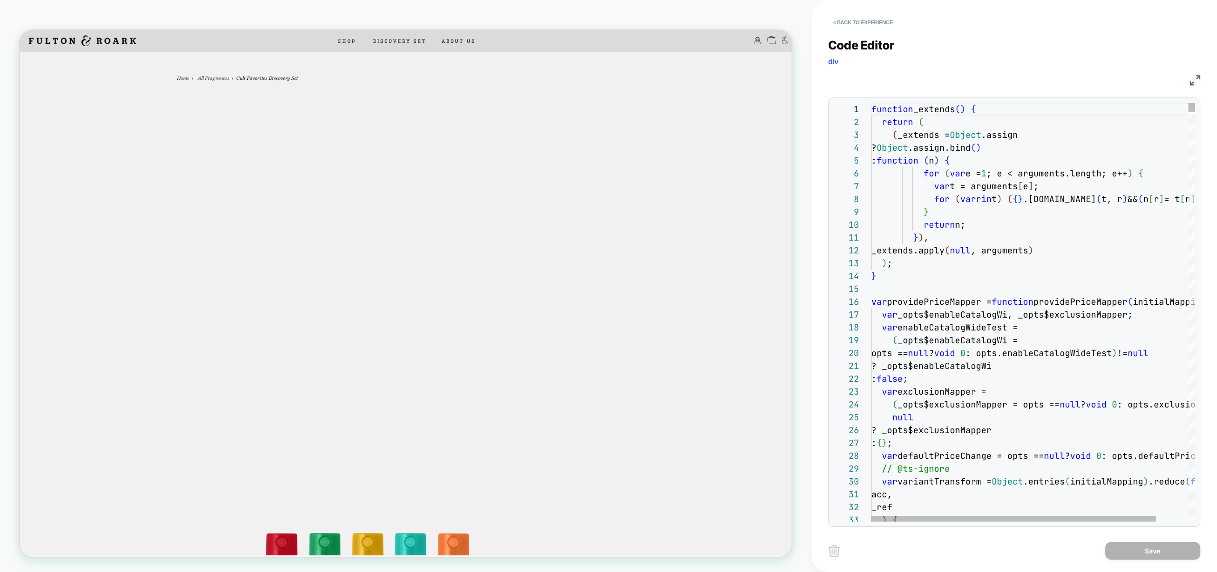
scroll to position [13, 154]
type textarea "**********"
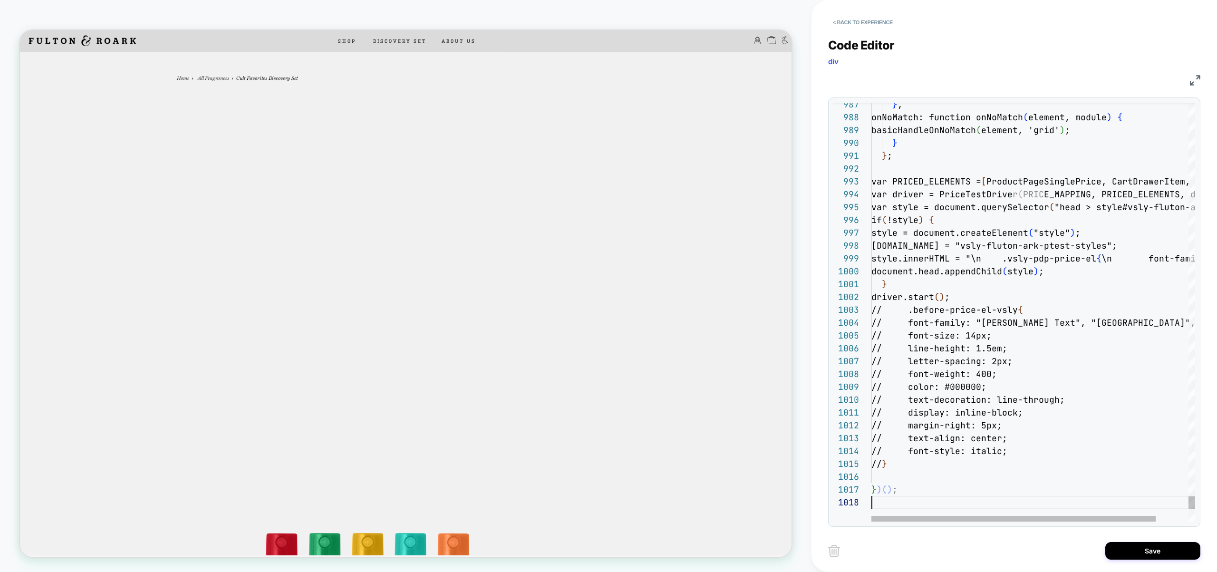
scroll to position [90, 0]
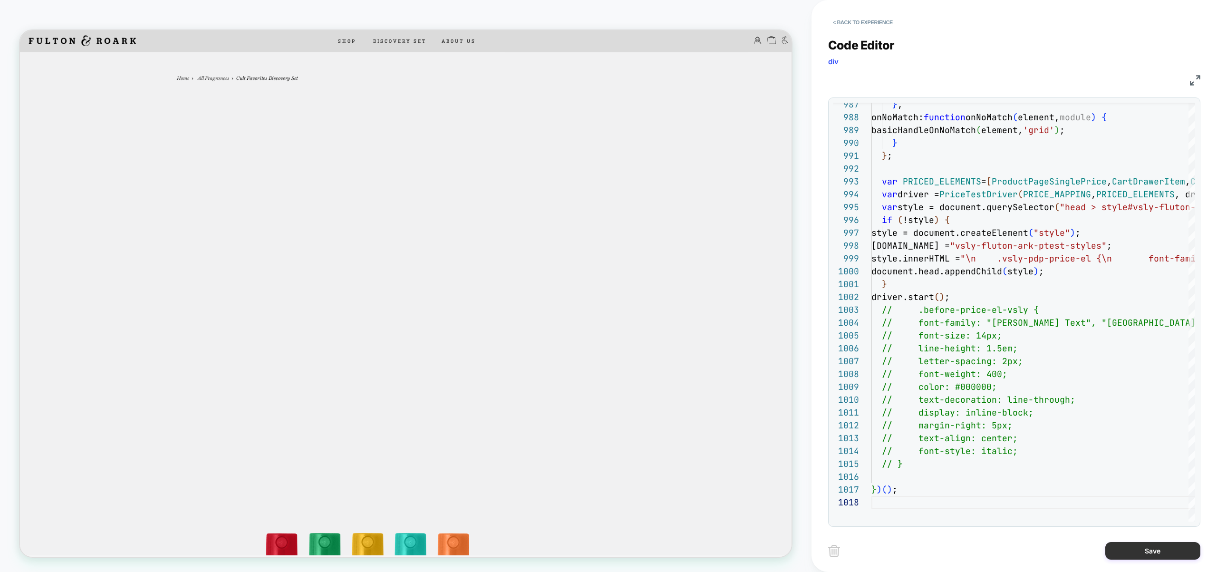
click at [1147, 549] on button "Save" at bounding box center [1152, 551] width 95 height 18
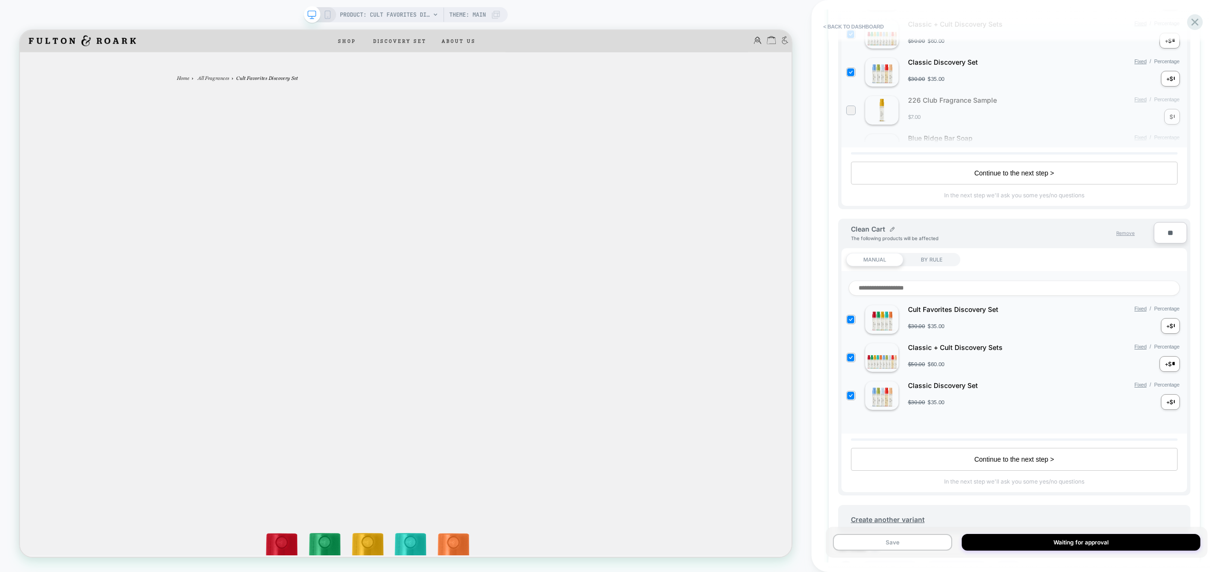
scroll to position [679, 0]
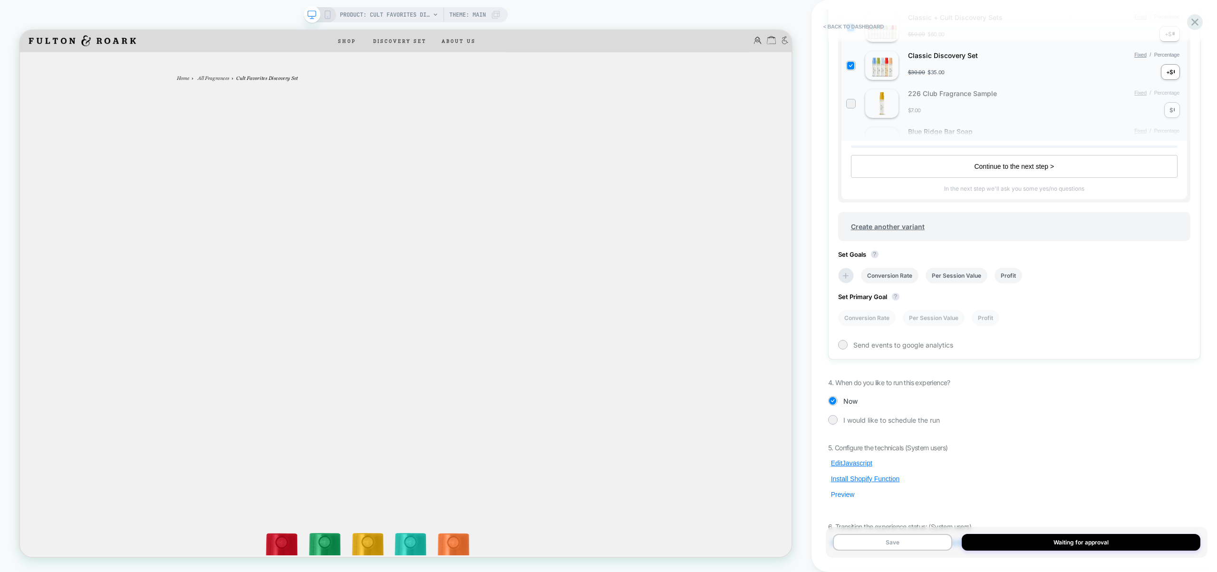
click at [850, 498] on button "Preview" at bounding box center [842, 494] width 29 height 9
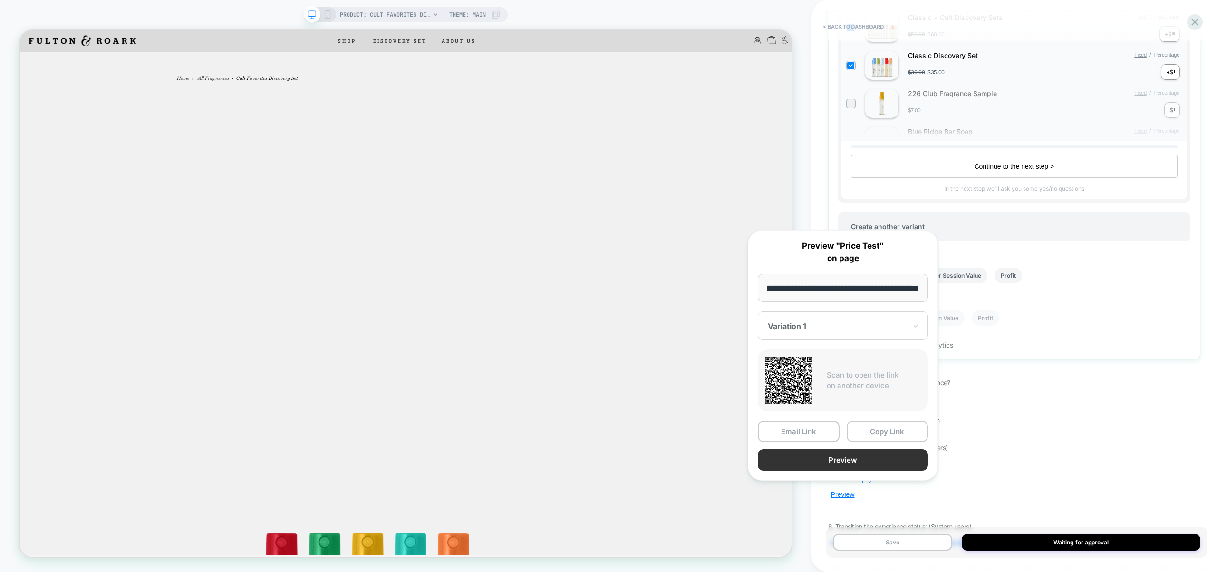
scroll to position [0, 0]
click at [854, 463] on button "Preview" at bounding box center [843, 459] width 170 height 21
click at [971, 460] on div "5. Configure the technicals (System users) Edit Javascript Install Shopify Func…" at bounding box center [1014, 495] width 372 height 103
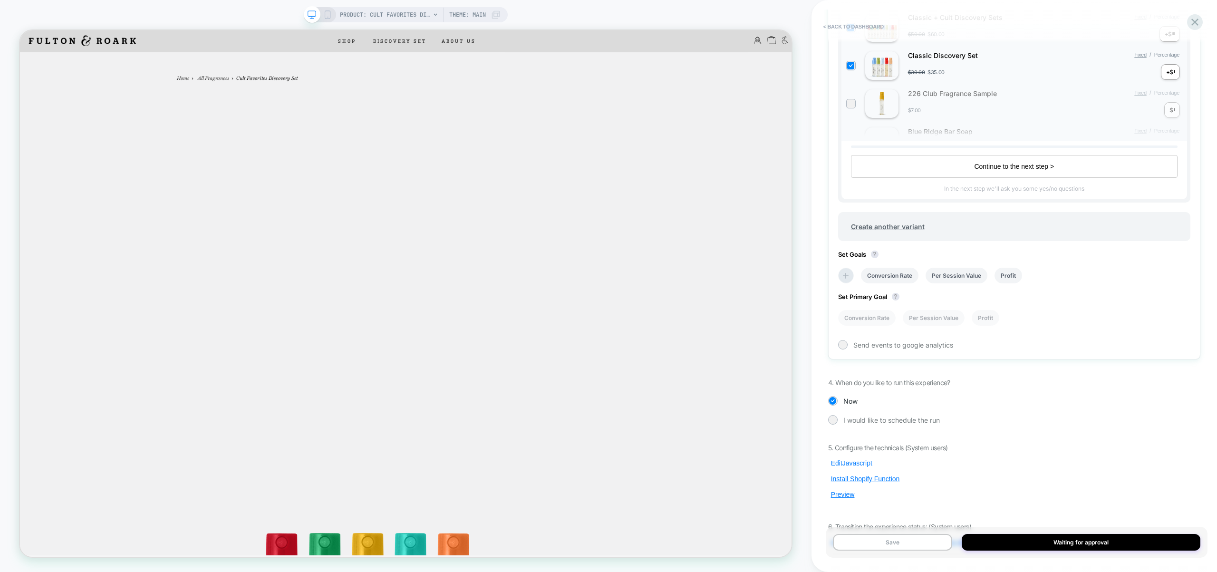
click at [851, 459] on button "Edit Javascript" at bounding box center [851, 463] width 47 height 9
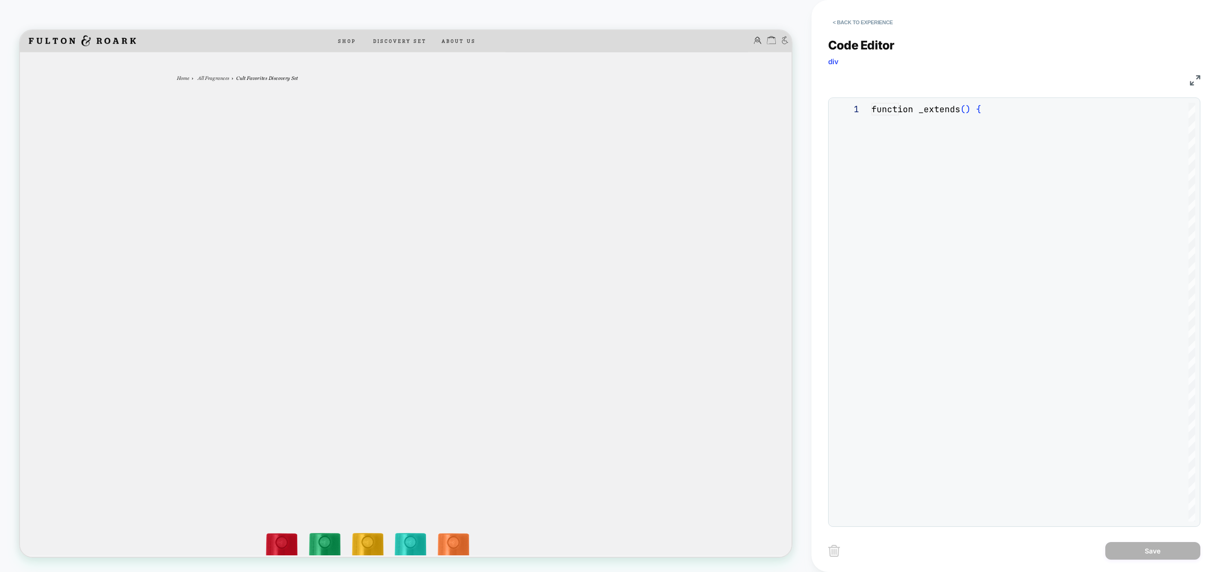
scroll to position [116, 97]
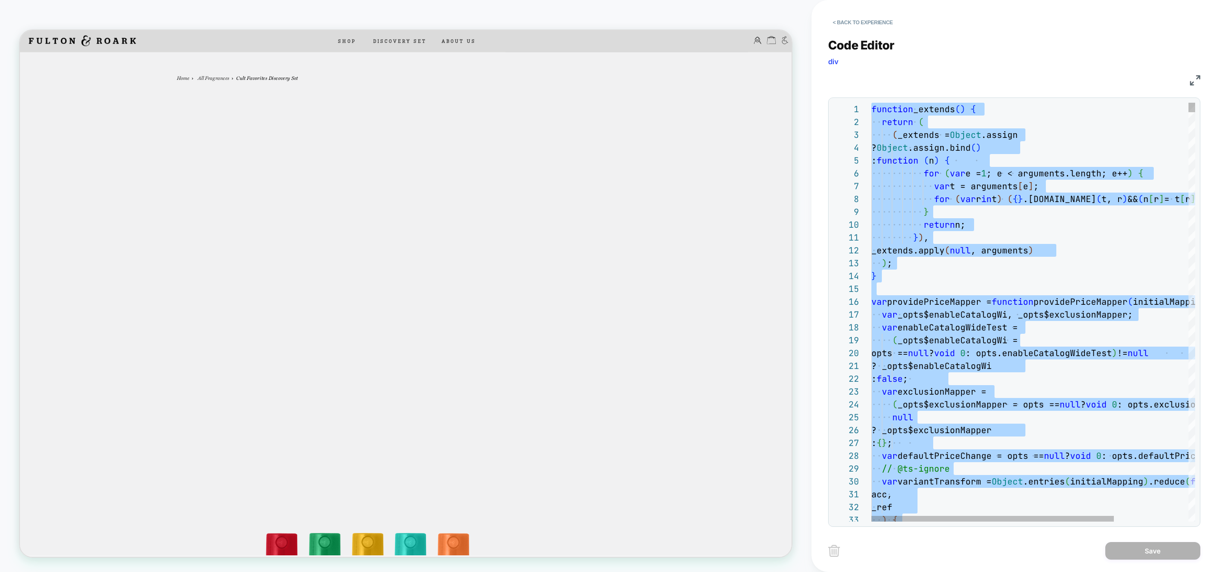
type textarea "**********"
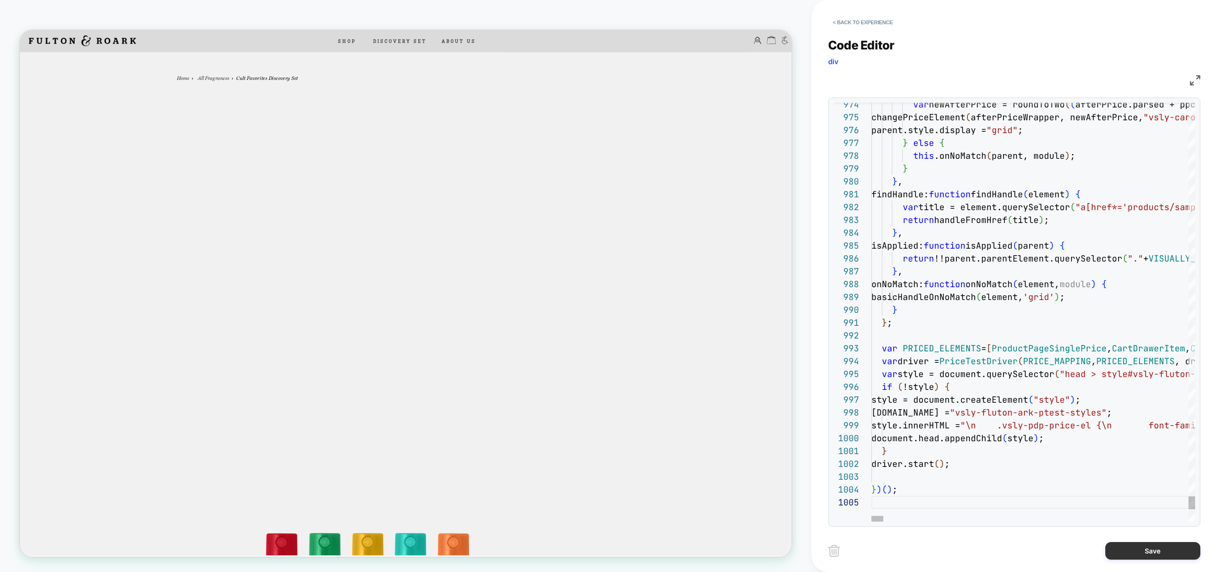
click at [1165, 549] on button "Save" at bounding box center [1152, 551] width 95 height 18
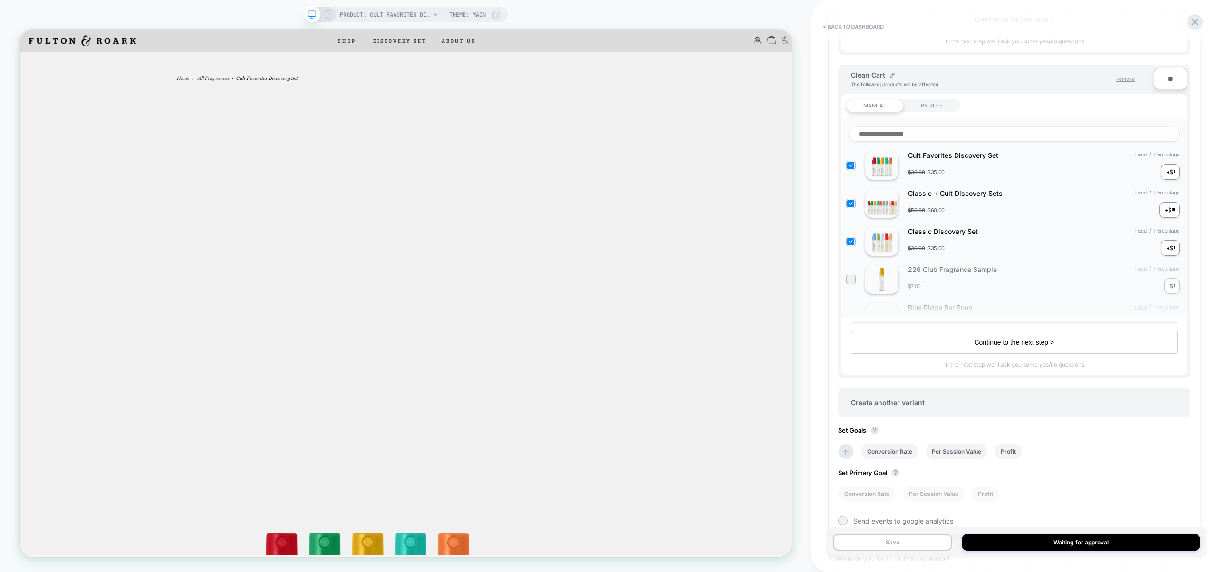
scroll to position [715, 0]
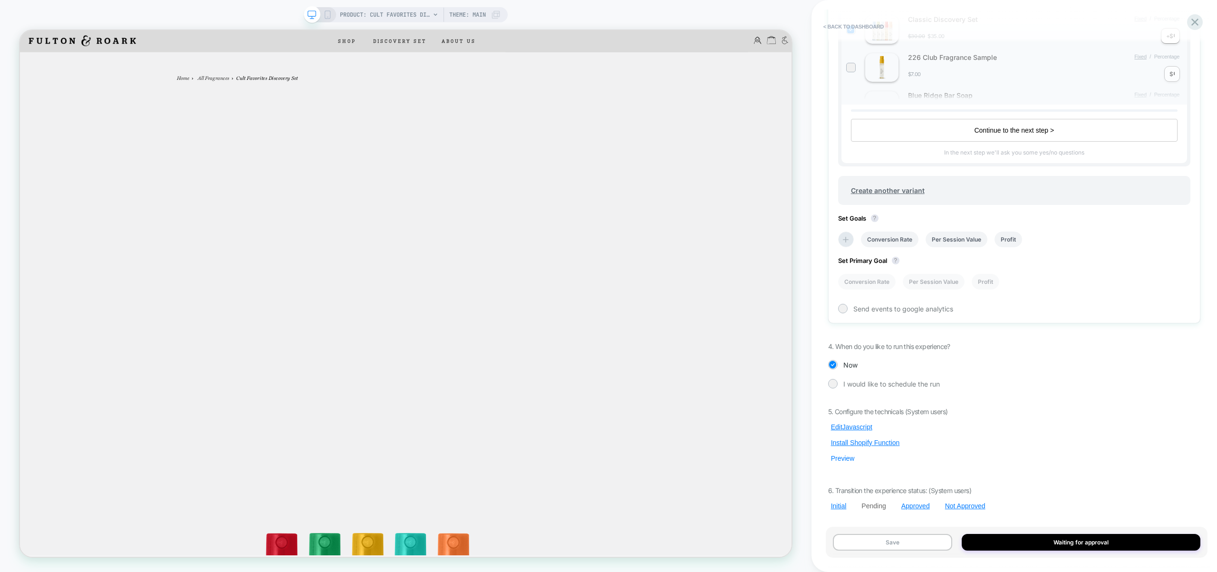
click at [841, 462] on button "Preview" at bounding box center [842, 458] width 29 height 9
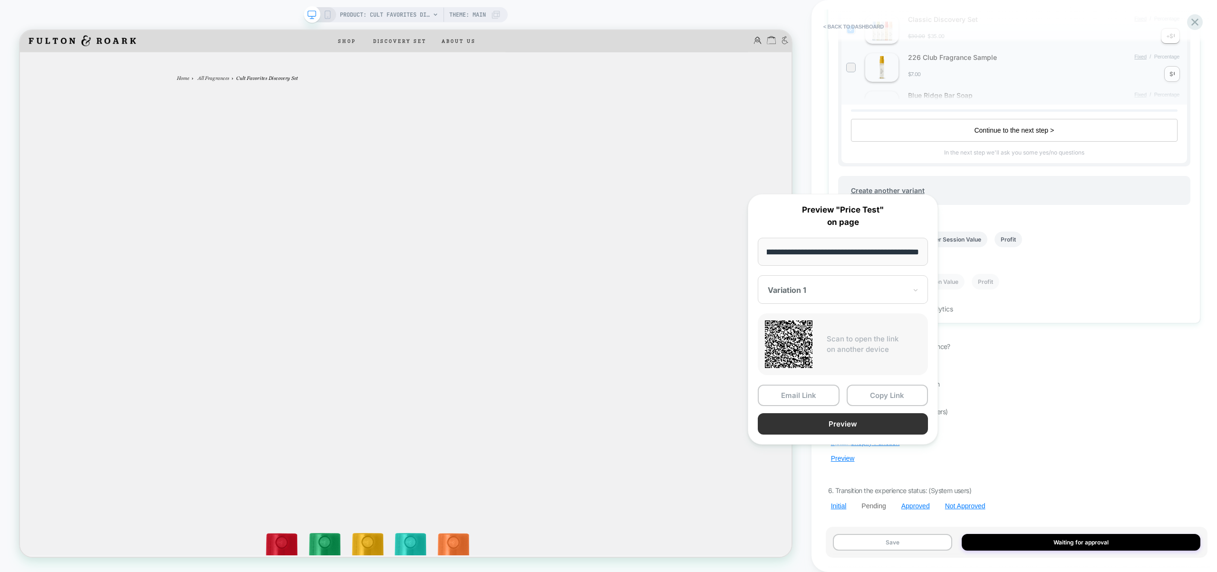
scroll to position [0, 0]
click at [852, 426] on button "Preview" at bounding box center [843, 423] width 170 height 21
drag, startPoint x: 989, startPoint y: 430, endPoint x: 939, endPoint y: 438, distance: 50.6
click at [989, 431] on div "5. Configure the technicals (System users) Edit Javascript Install Shopify Func…" at bounding box center [1014, 458] width 372 height 103
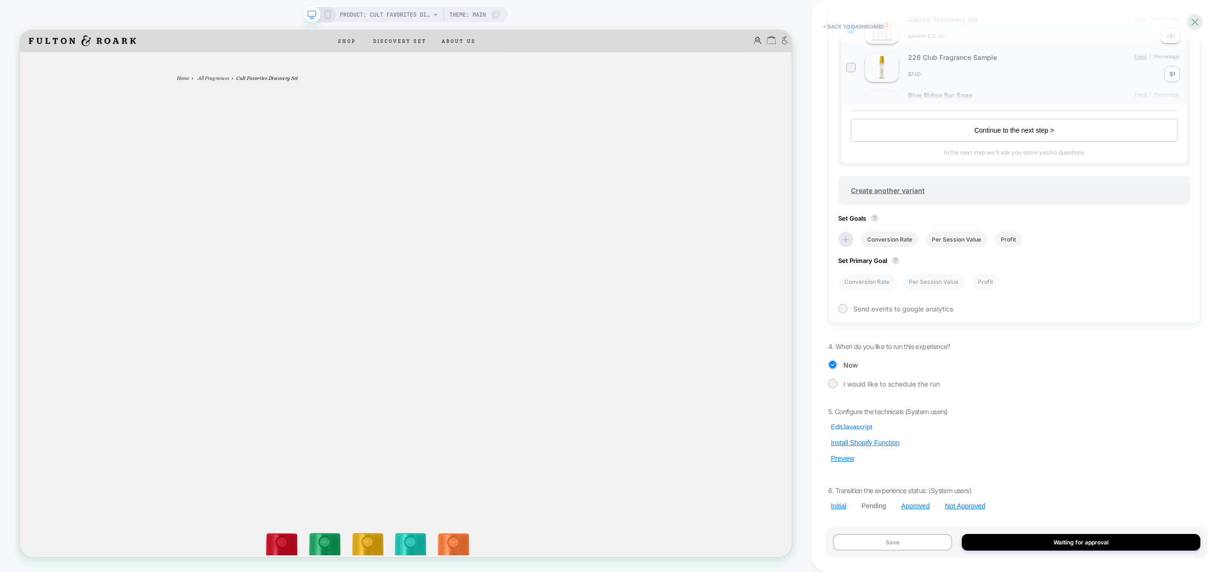
drag, startPoint x: 846, startPoint y: 433, endPoint x: 851, endPoint y: 427, distance: 7.1
click at [846, 433] on div "5. Configure the technicals (System users) Edit Javascript Install Shopify Func…" at bounding box center [1014, 458] width 372 height 103
click at [853, 426] on button "Edit Javascript" at bounding box center [851, 427] width 47 height 9
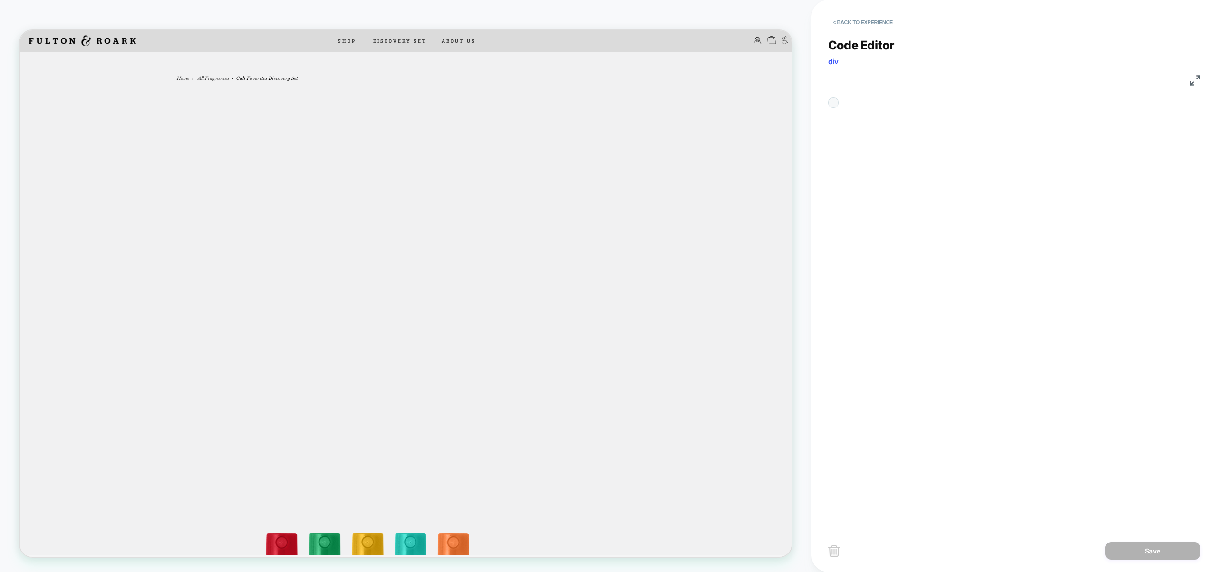
scroll to position [77, 92]
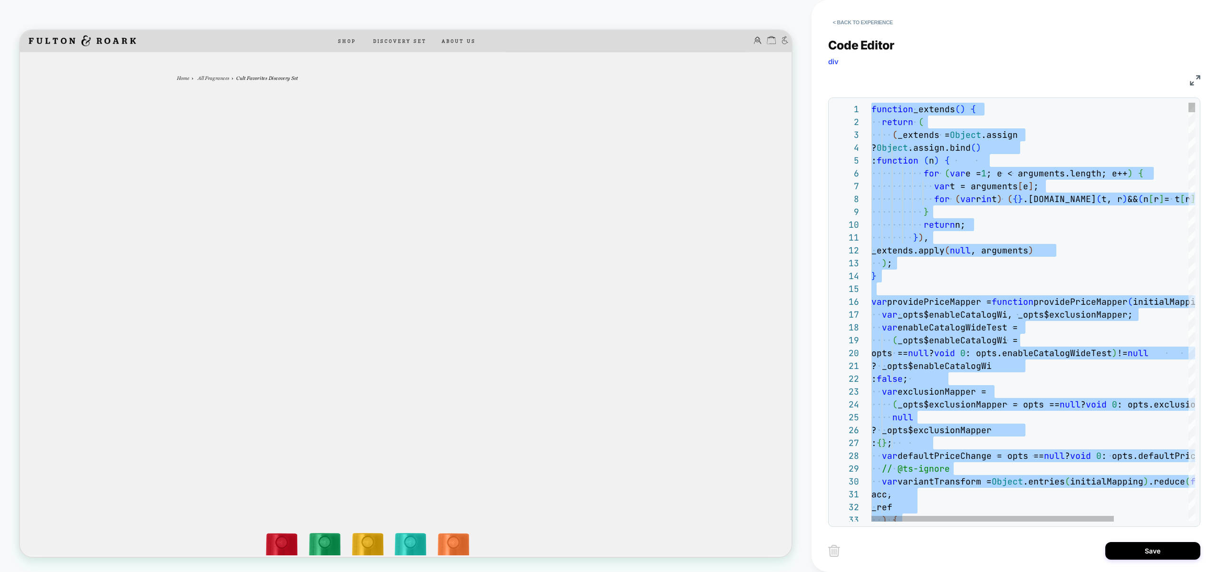
type textarea "**********"
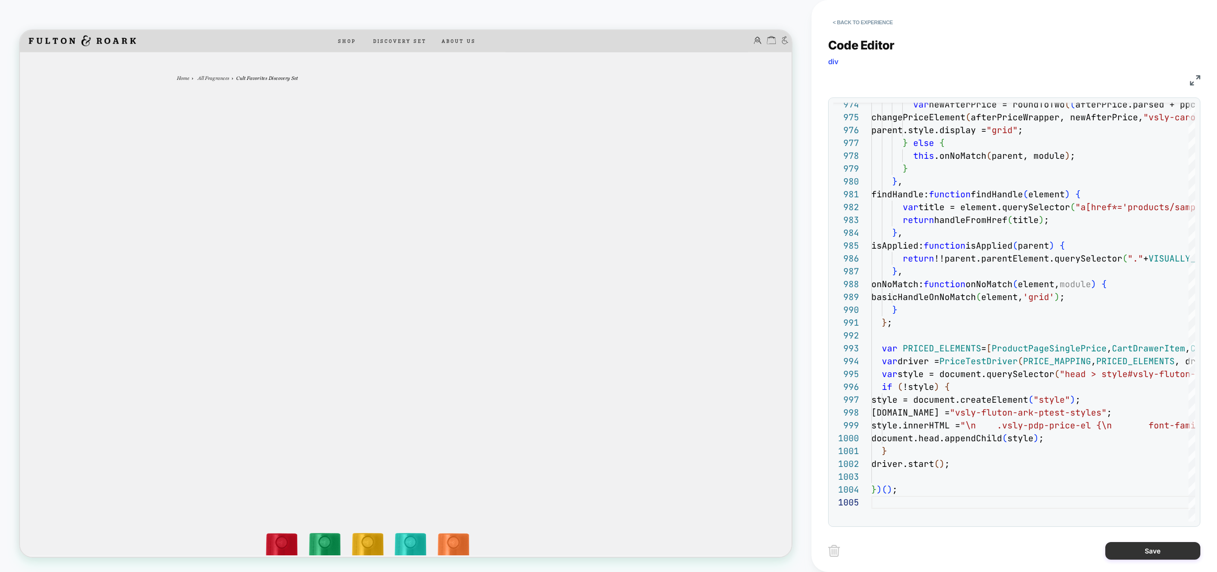
click at [1163, 559] on button "Save" at bounding box center [1152, 551] width 95 height 18
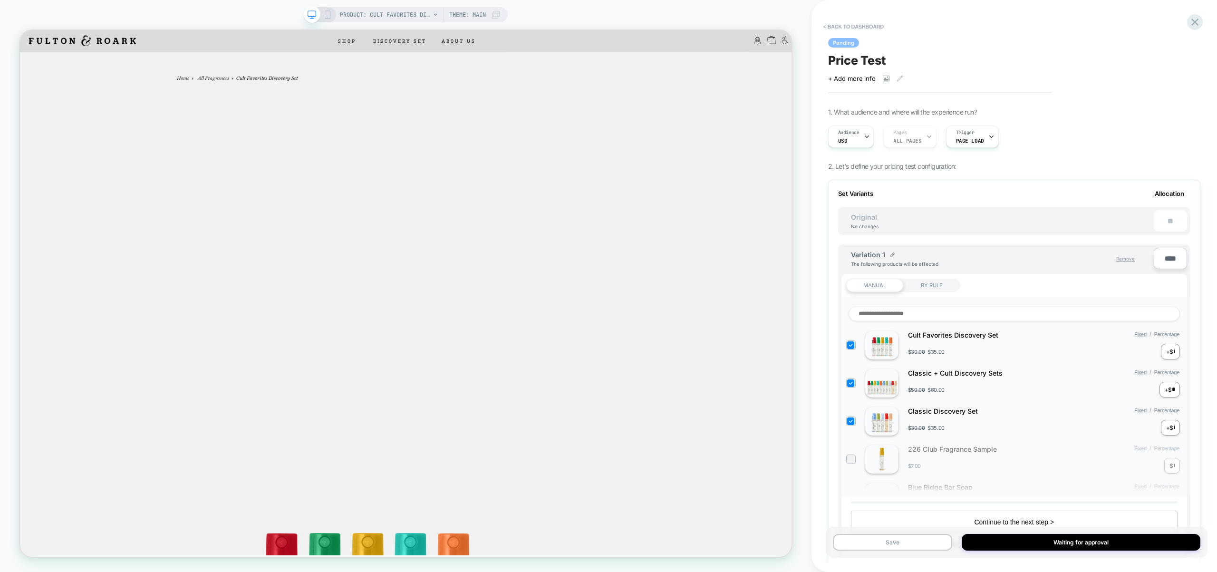
scroll to position [715, 0]
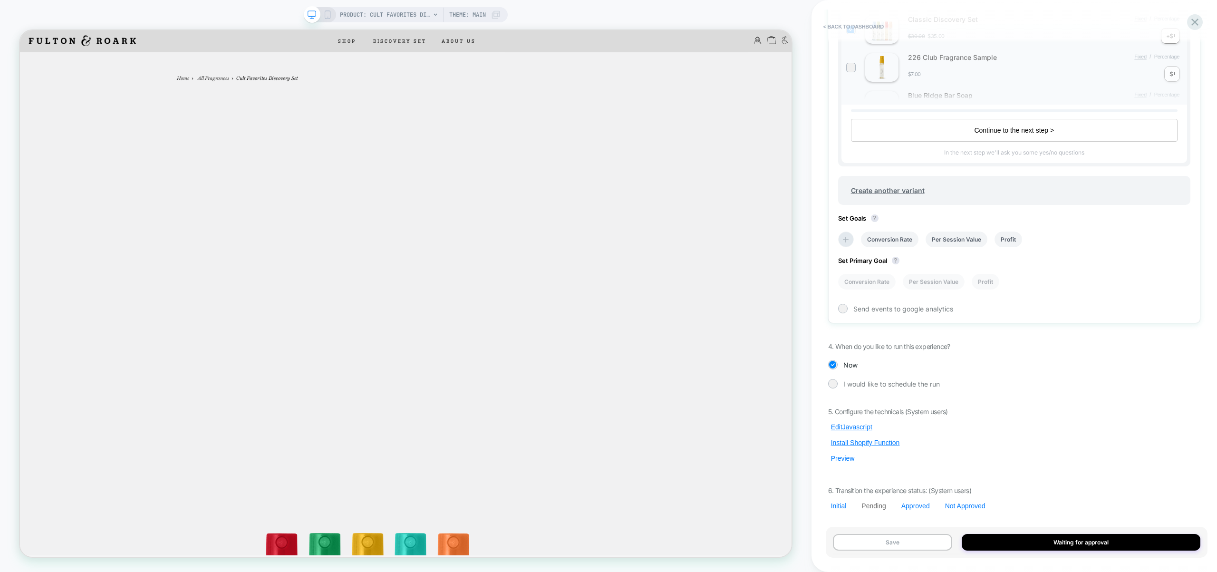
drag, startPoint x: 843, startPoint y: 460, endPoint x: 844, endPoint y: 454, distance: 6.3
click at [843, 460] on button "Preview" at bounding box center [842, 458] width 29 height 9
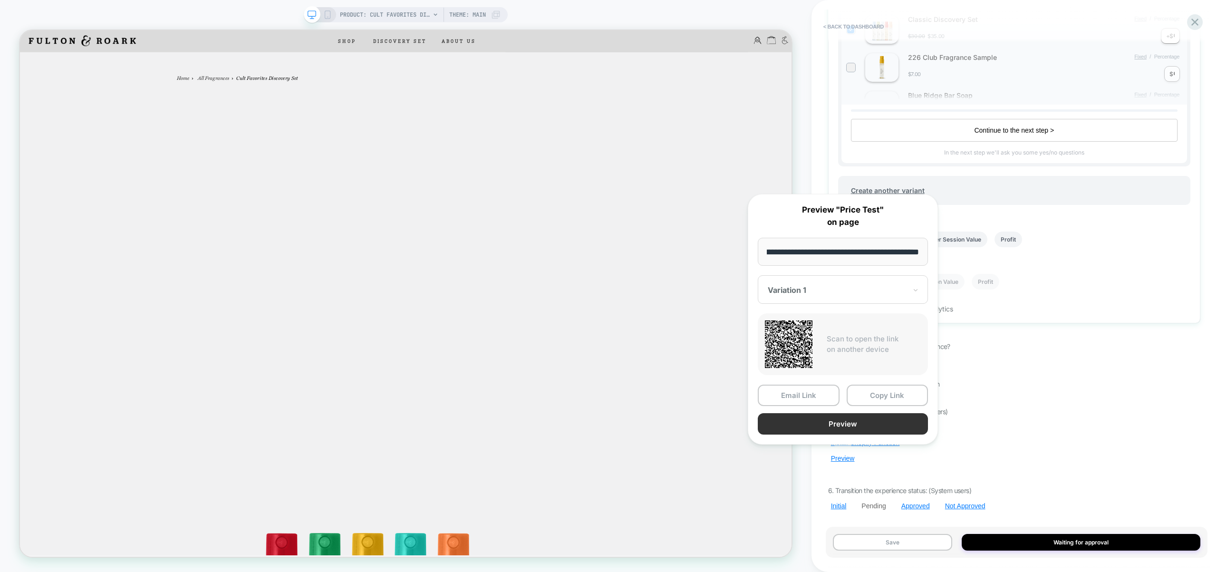
scroll to position [0, 0]
click at [845, 428] on button "Preview" at bounding box center [843, 423] width 170 height 21
click at [1045, 446] on div "5. Configure the technicals (System users) Edit Javascript Install Shopify Func…" at bounding box center [1014, 458] width 372 height 103
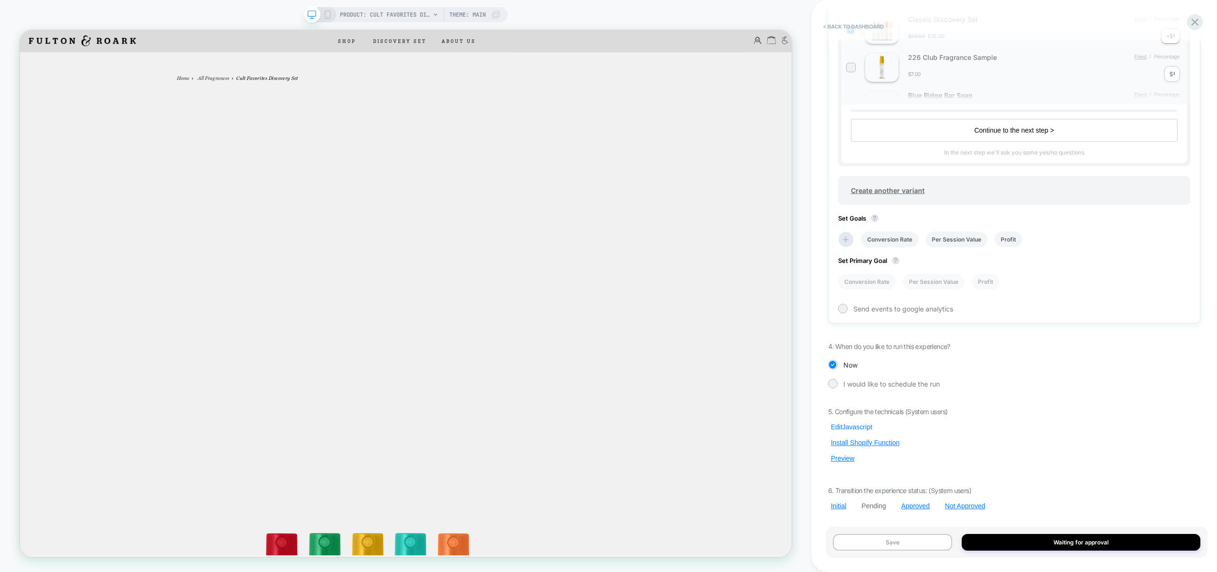
click at [850, 427] on button "Edit Javascript" at bounding box center [851, 427] width 47 height 9
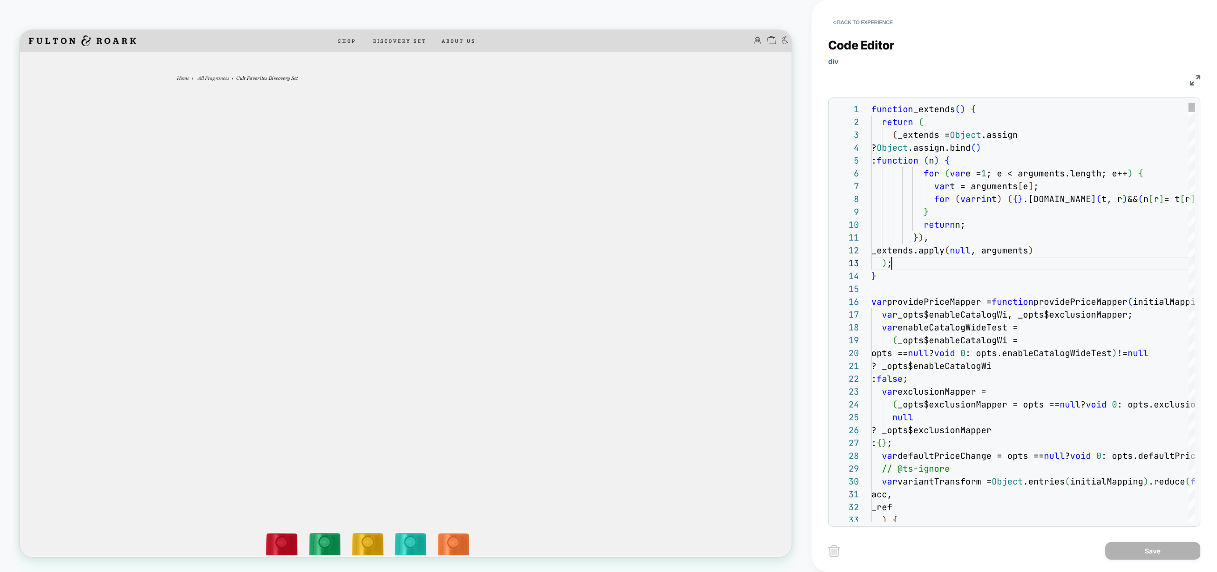
scroll to position [26, 20]
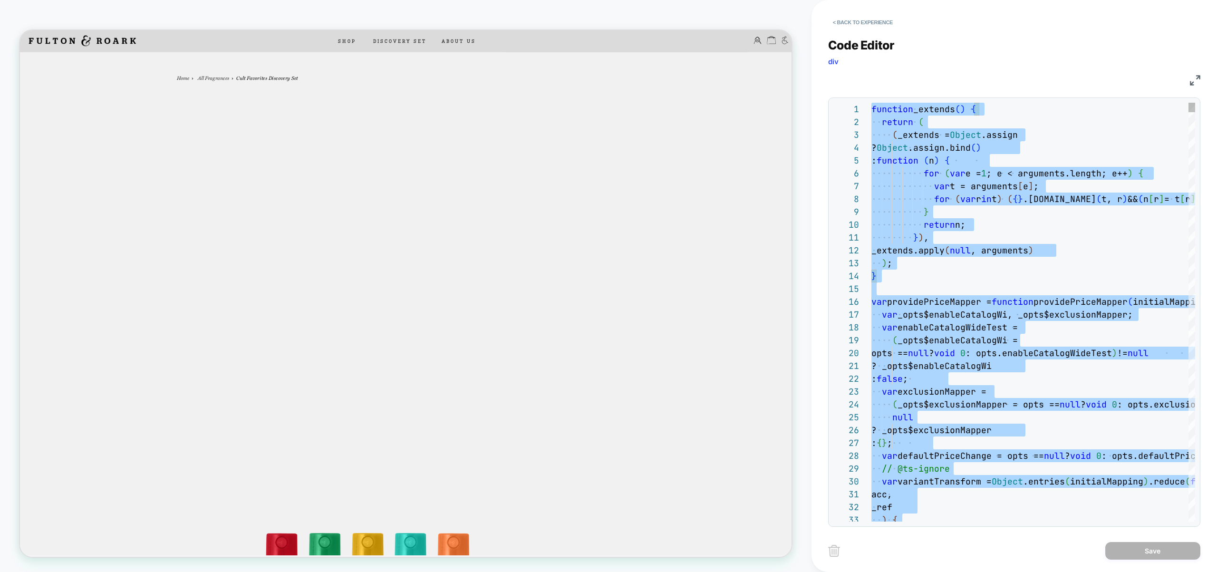
type textarea "**********"
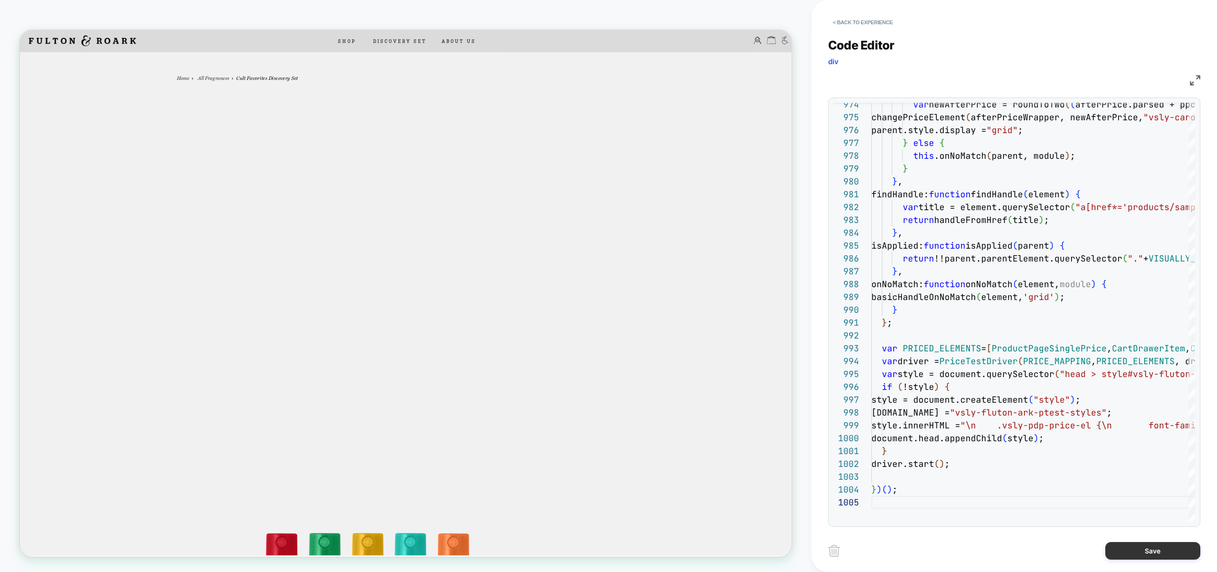
click at [1128, 546] on button "Save" at bounding box center [1152, 551] width 95 height 18
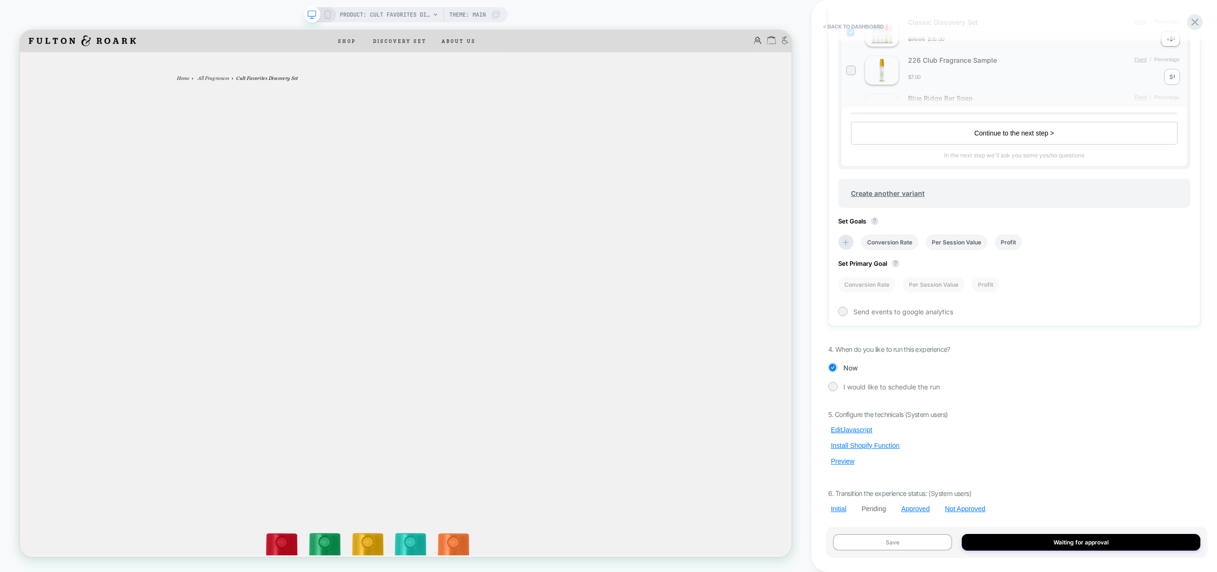
scroll to position [715, 0]
click at [842, 459] on button "Preview" at bounding box center [842, 458] width 29 height 9
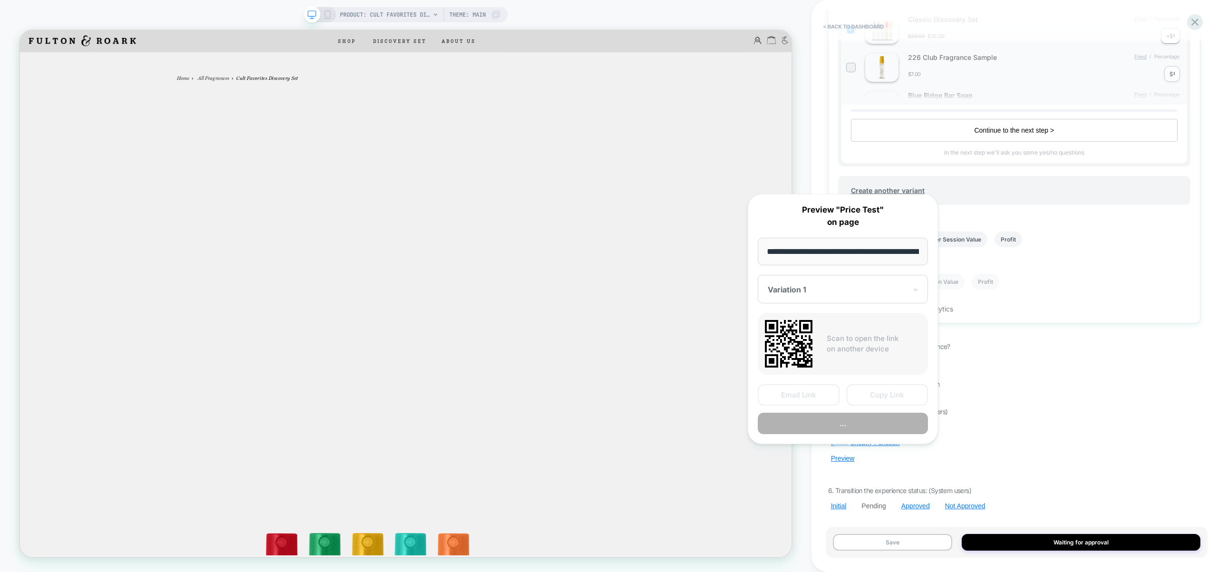
scroll to position [0, 165]
click at [832, 420] on button "Preview" at bounding box center [843, 423] width 170 height 21
drag, startPoint x: 1064, startPoint y: 398, endPoint x: 892, endPoint y: 449, distance: 178.7
click at [1061, 400] on div "Pending Price Test Click to view images Click to edit experience details + Add …" at bounding box center [1014, 286] width 382 height 553
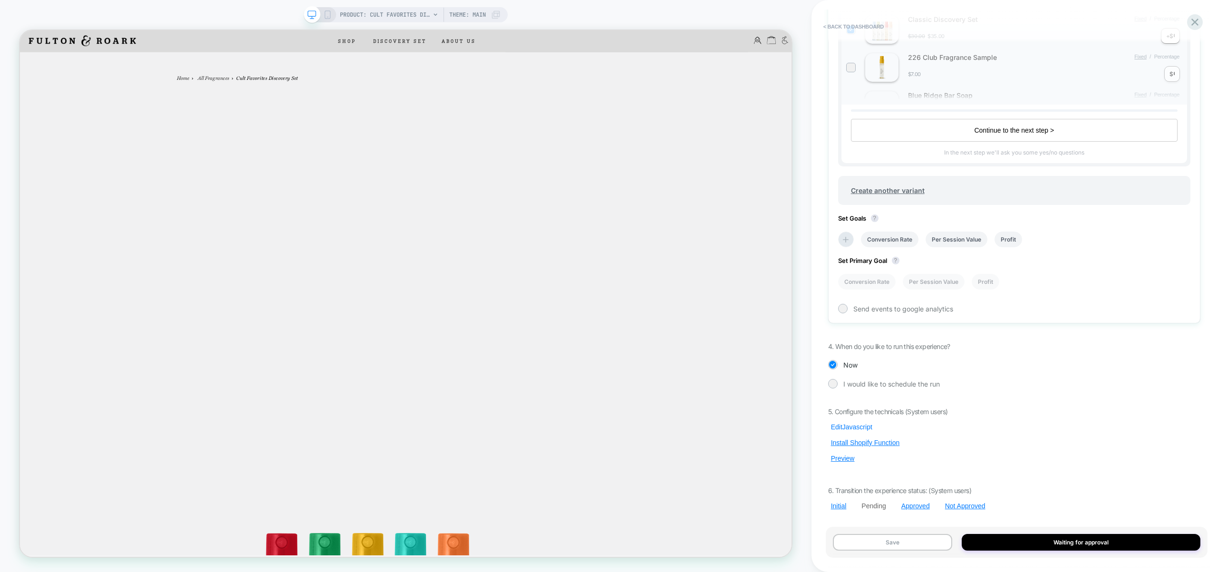
click at [851, 428] on button "Edit Javascript" at bounding box center [851, 427] width 47 height 9
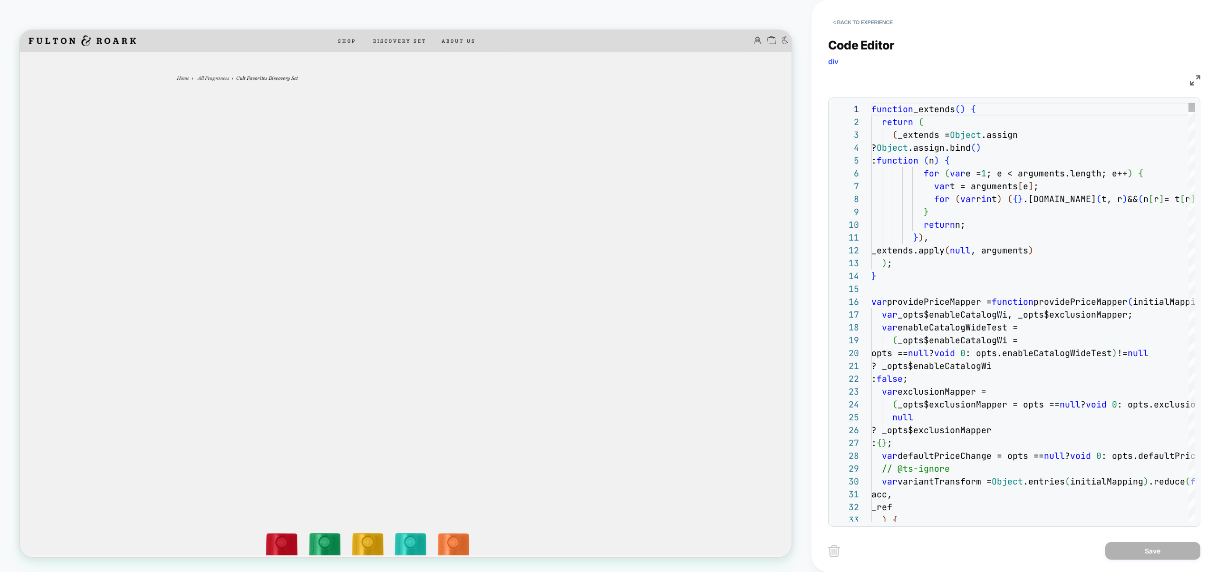
scroll to position [0, 57]
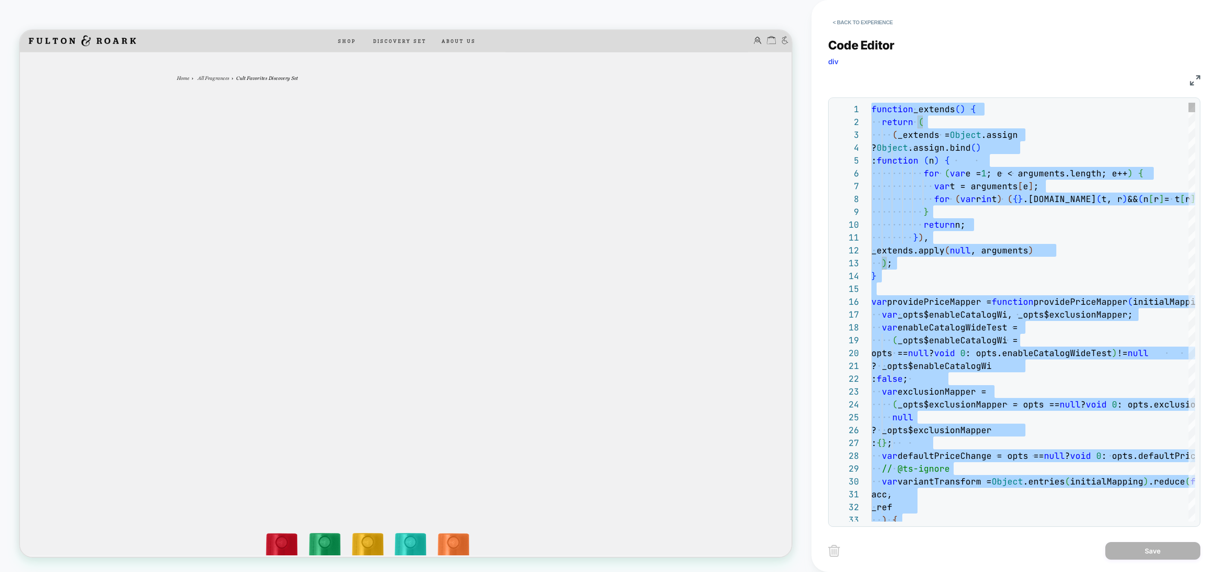
type textarea "**********"
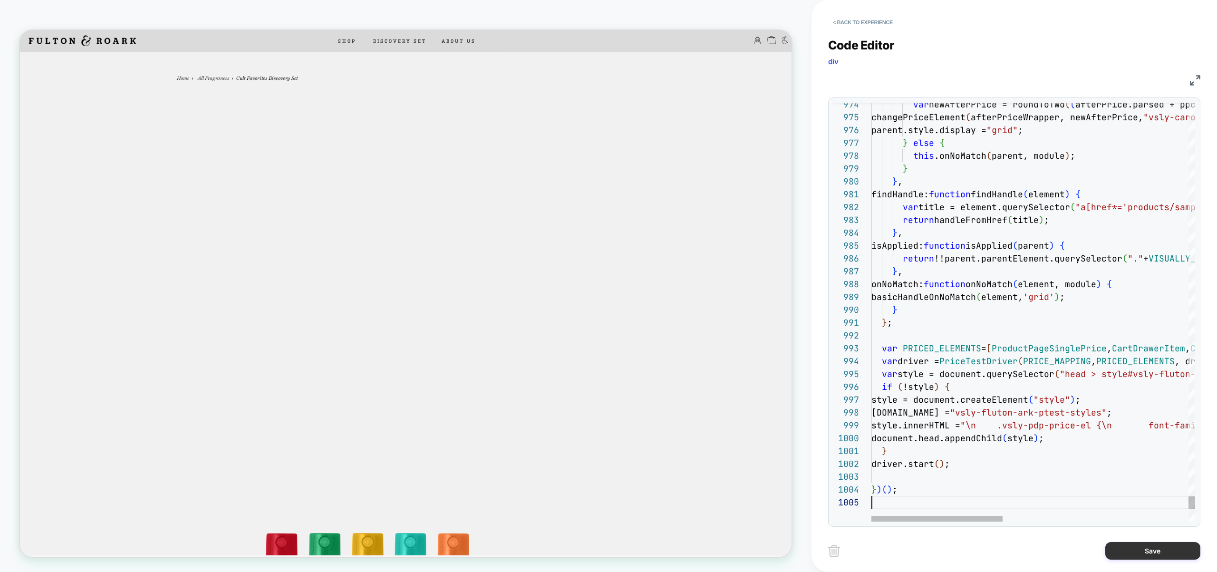
scroll to position [51, 0]
click at [1164, 556] on button "Save" at bounding box center [1152, 551] width 95 height 18
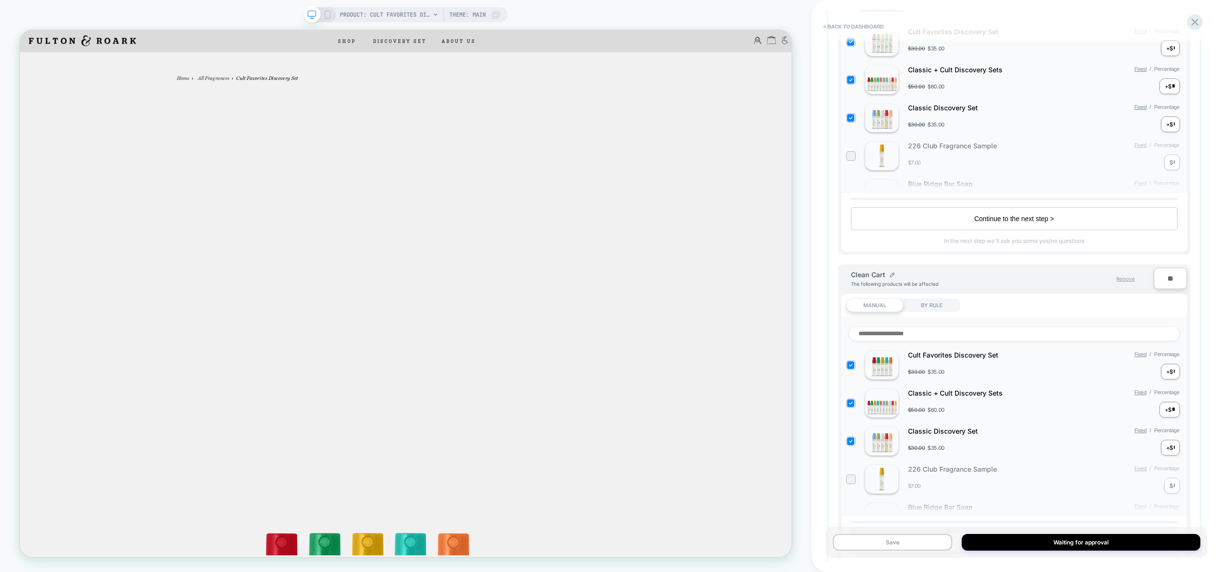
scroll to position [715, 0]
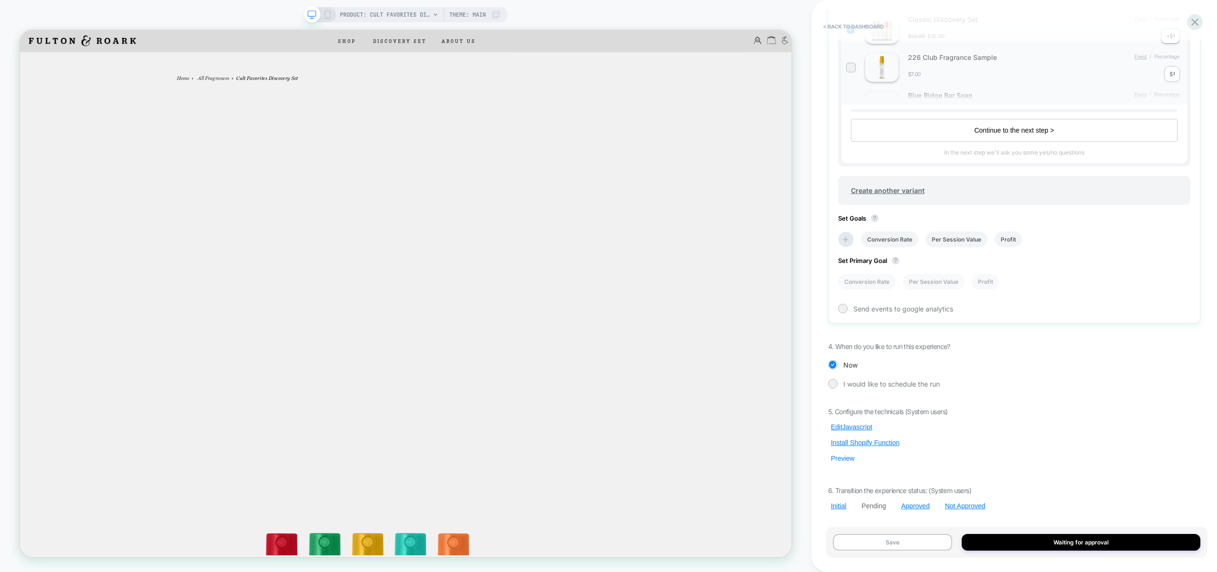
click at [842, 461] on button "Preview" at bounding box center [842, 458] width 29 height 9
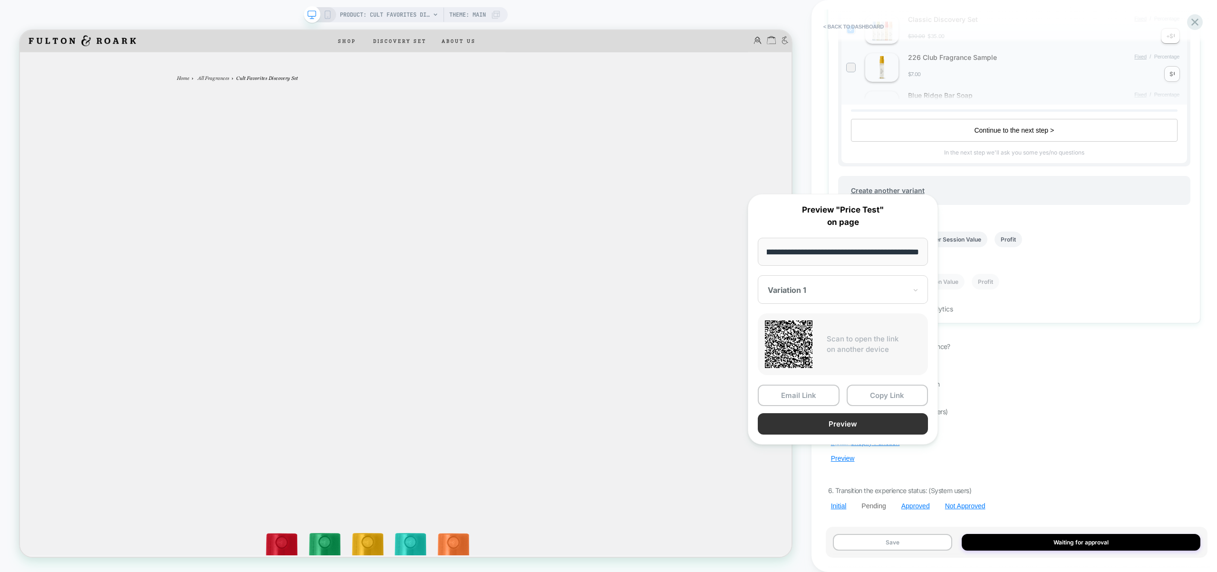
scroll to position [0, 0]
click at [847, 426] on button "Preview" at bounding box center [843, 423] width 170 height 21
click at [1095, 411] on div "5. Configure the technicals (System users) Edit Javascript Install Shopify Func…" at bounding box center [1014, 458] width 372 height 103
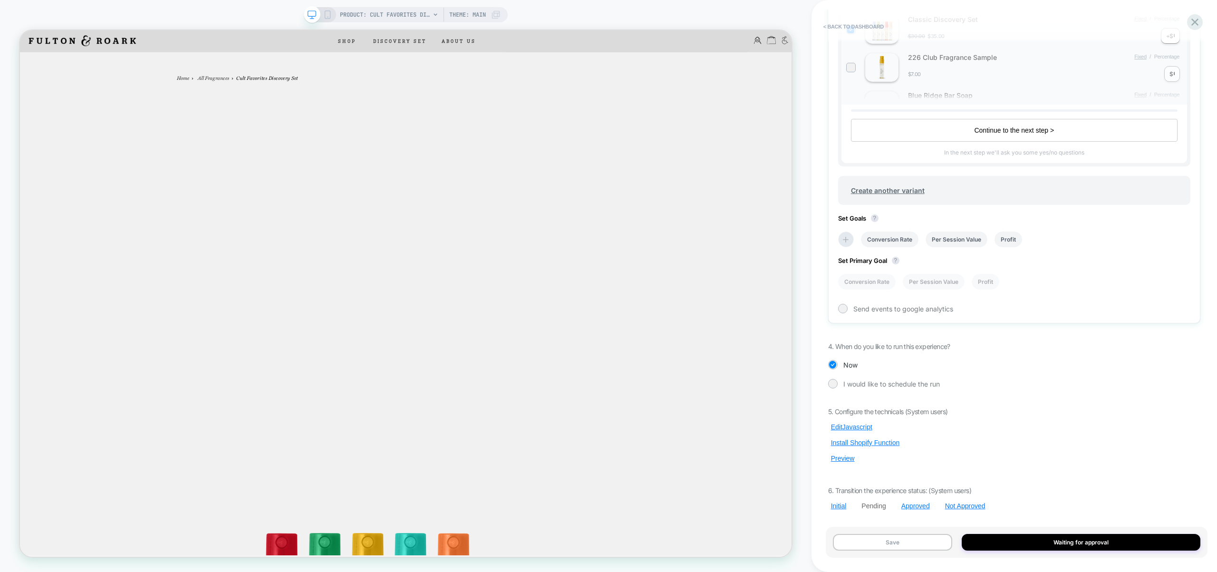
click at [863, 421] on div "5. Configure the technicals (System users) Edit Javascript Install Shopify Func…" at bounding box center [1014, 458] width 372 height 103
click at [862, 424] on button "Edit Javascript" at bounding box center [851, 427] width 47 height 9
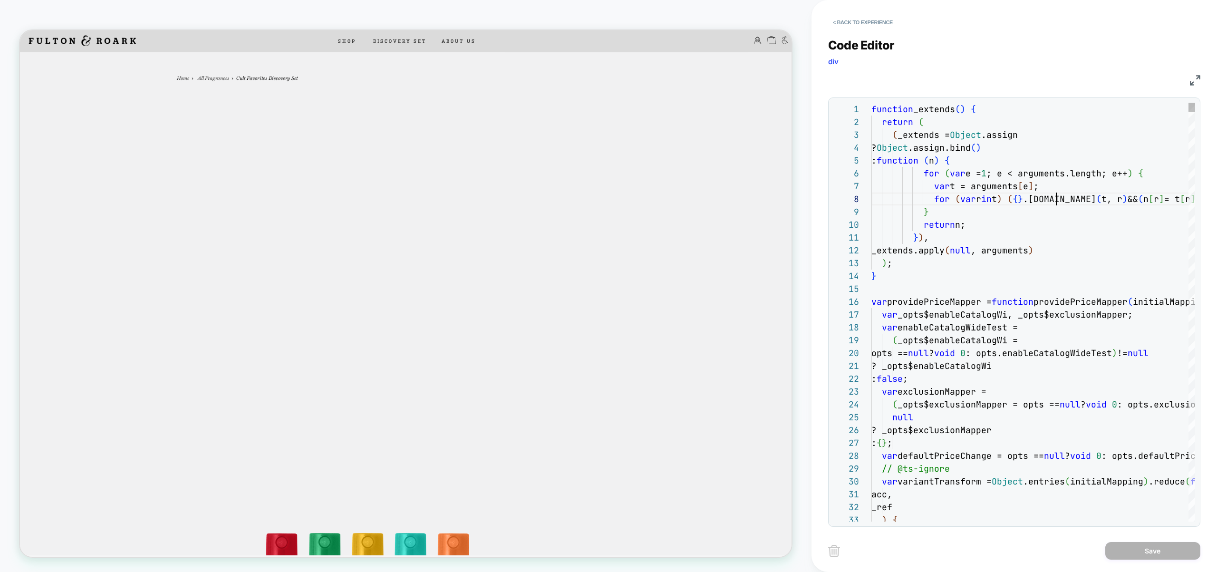
scroll to position [90, 185]
type textarea "**********"
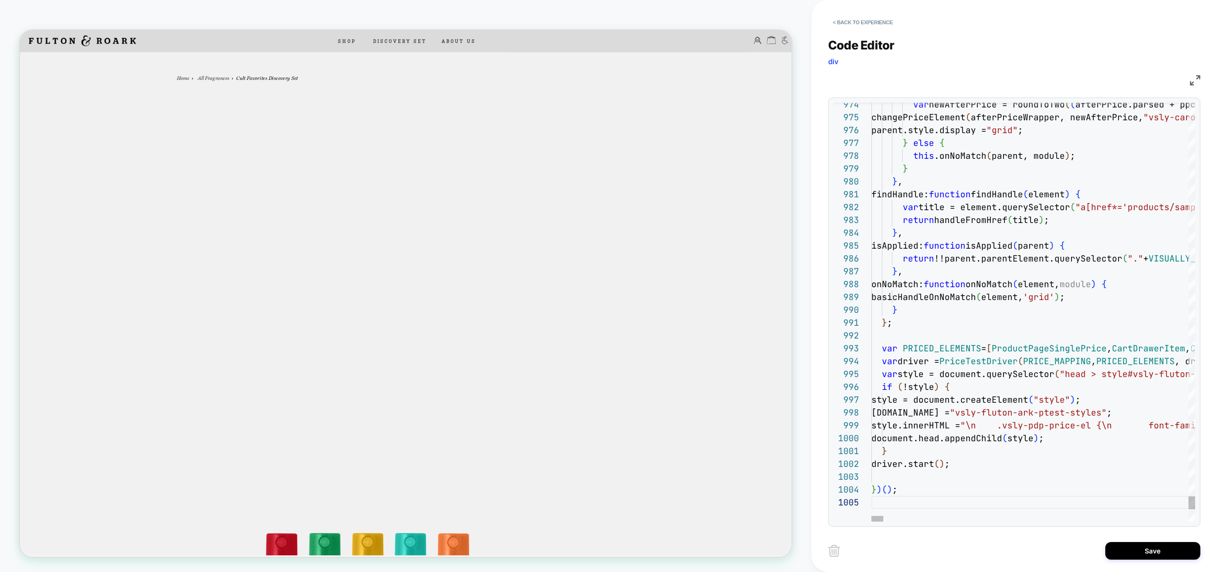
click at [1159, 562] on div "Save" at bounding box center [1014, 551] width 372 height 24
click at [1157, 555] on button "Save" at bounding box center [1152, 551] width 95 height 18
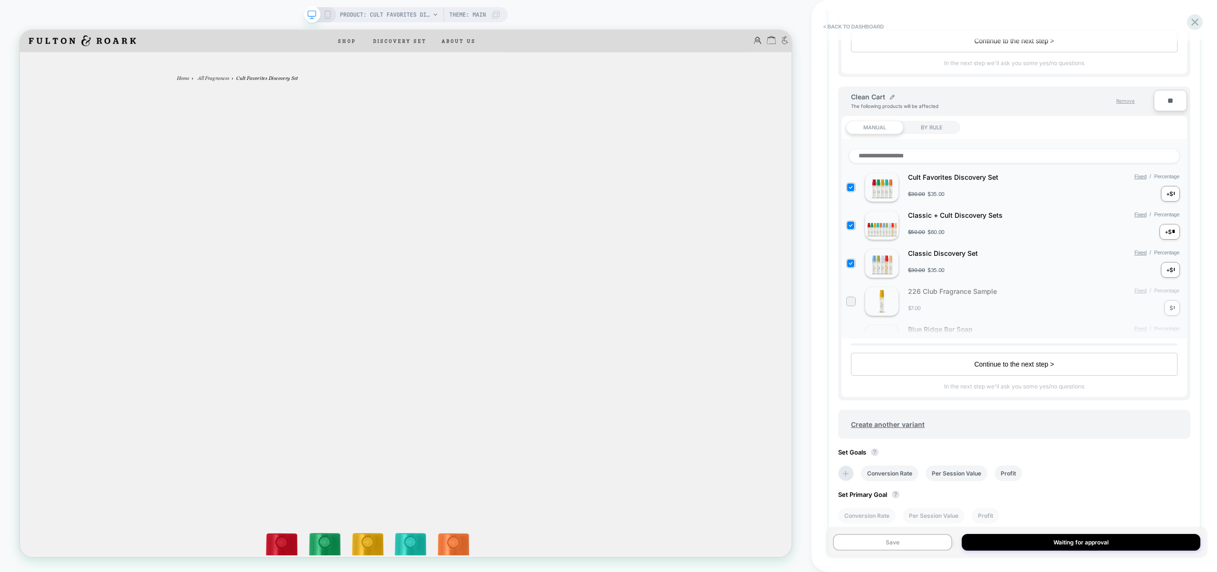
scroll to position [715, 0]
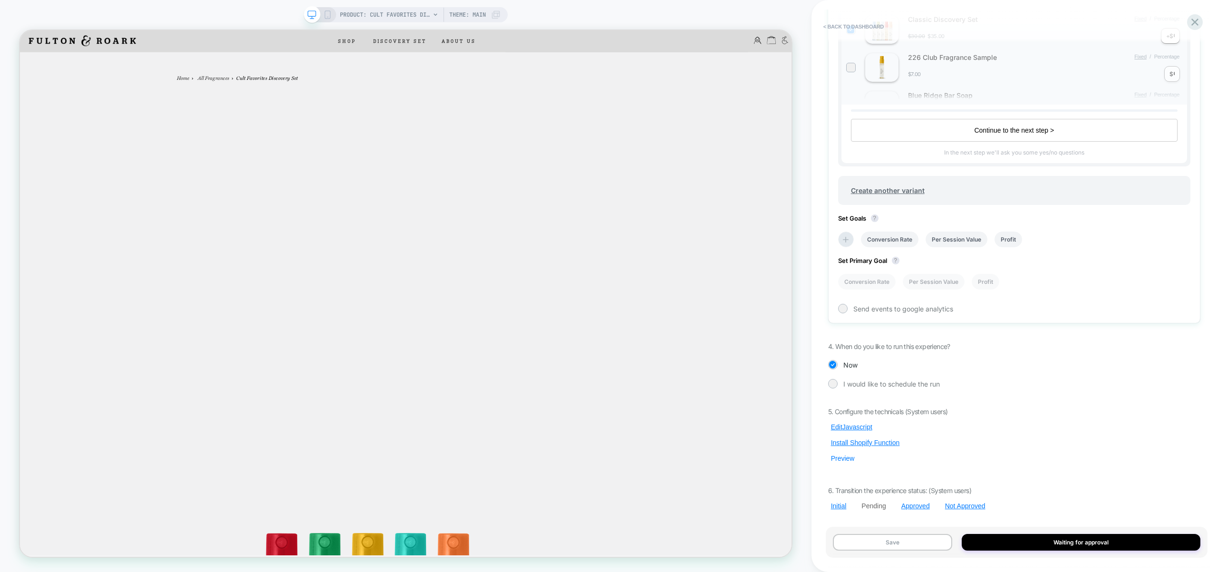
click at [844, 457] on button "Preview" at bounding box center [842, 458] width 29 height 9
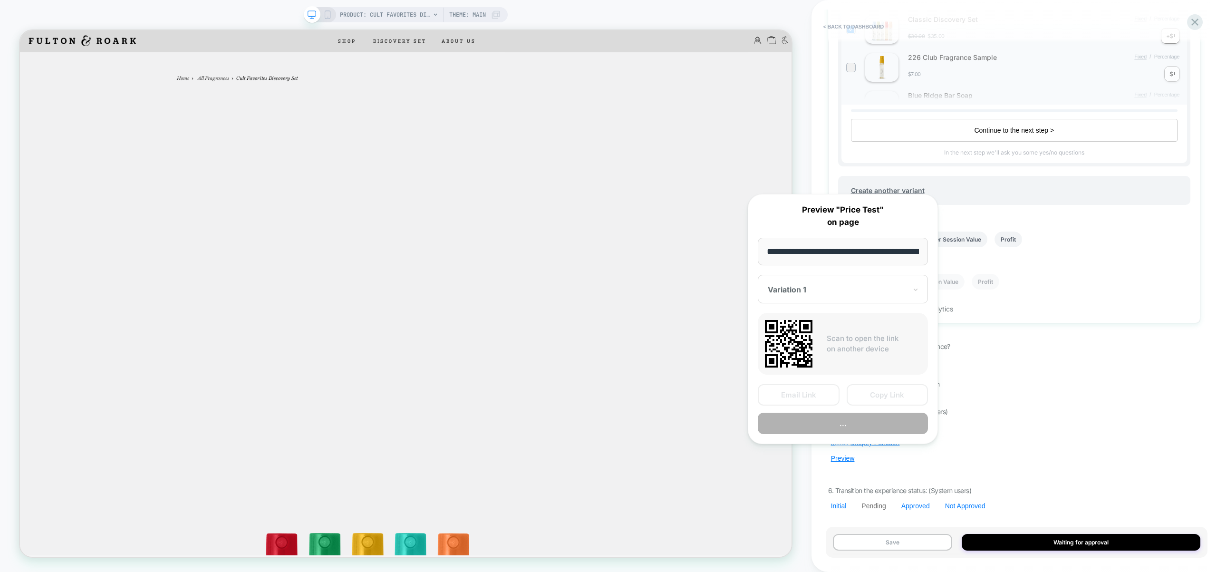
scroll to position [0, 165]
click at [848, 426] on button "..." at bounding box center [843, 423] width 170 height 21
click at [1036, 401] on div "Pending Price Test Click to view images Click to edit experience details + Add …" at bounding box center [1014, 286] width 382 height 553
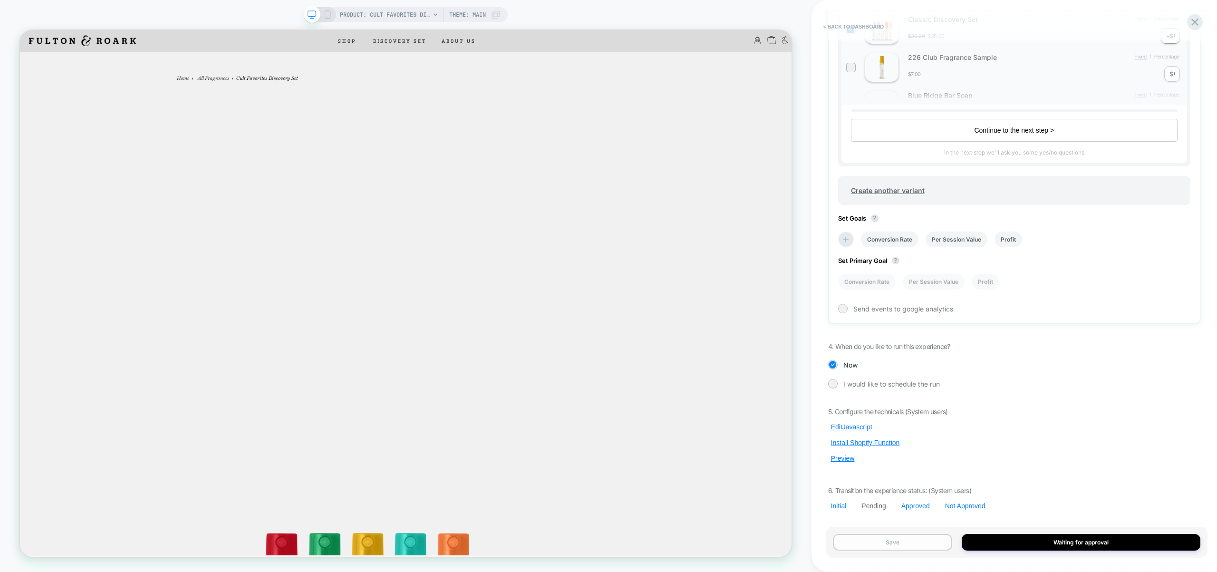
click at [922, 537] on button "Save" at bounding box center [892, 542] width 119 height 17
click at [841, 460] on button "Preview" at bounding box center [842, 458] width 29 height 9
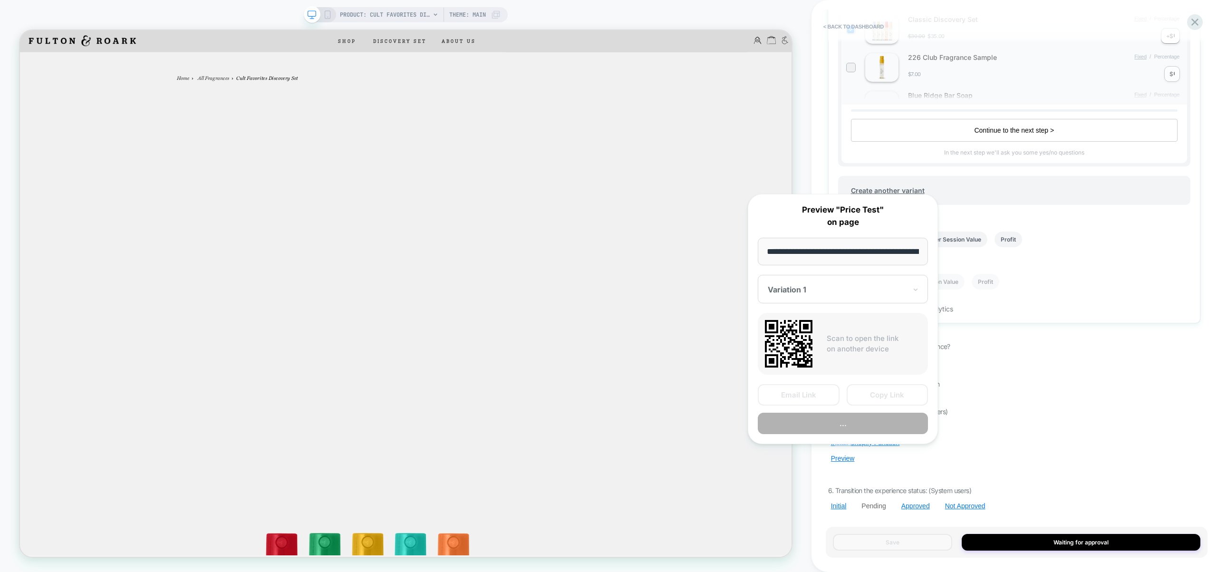
scroll to position [0, 165]
click at [893, 395] on button "Copy Link" at bounding box center [888, 395] width 82 height 21
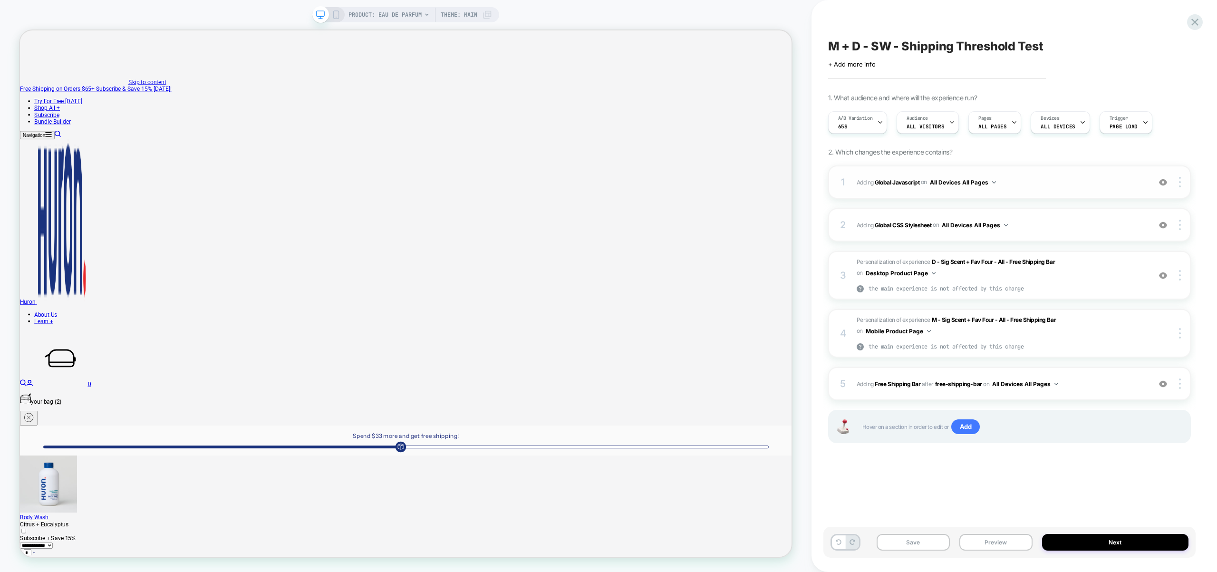
click at [1056, 167] on div "1 Adding Global Javascript on All Devices All Pages Add Before Add After Target…" at bounding box center [1009, 181] width 363 height 33
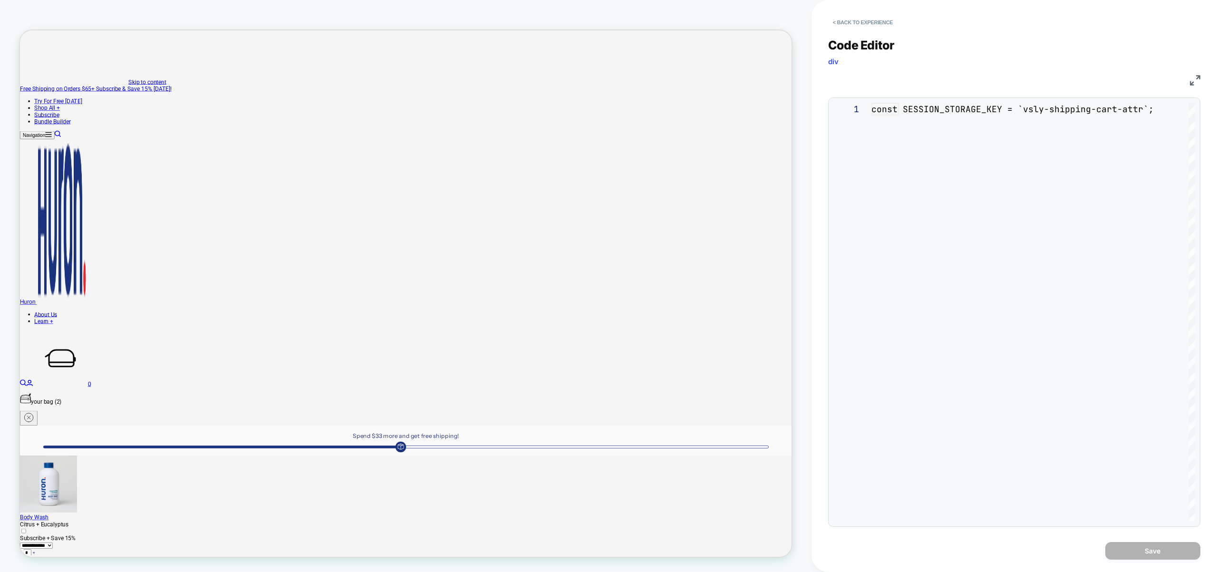
scroll to position [128, 0]
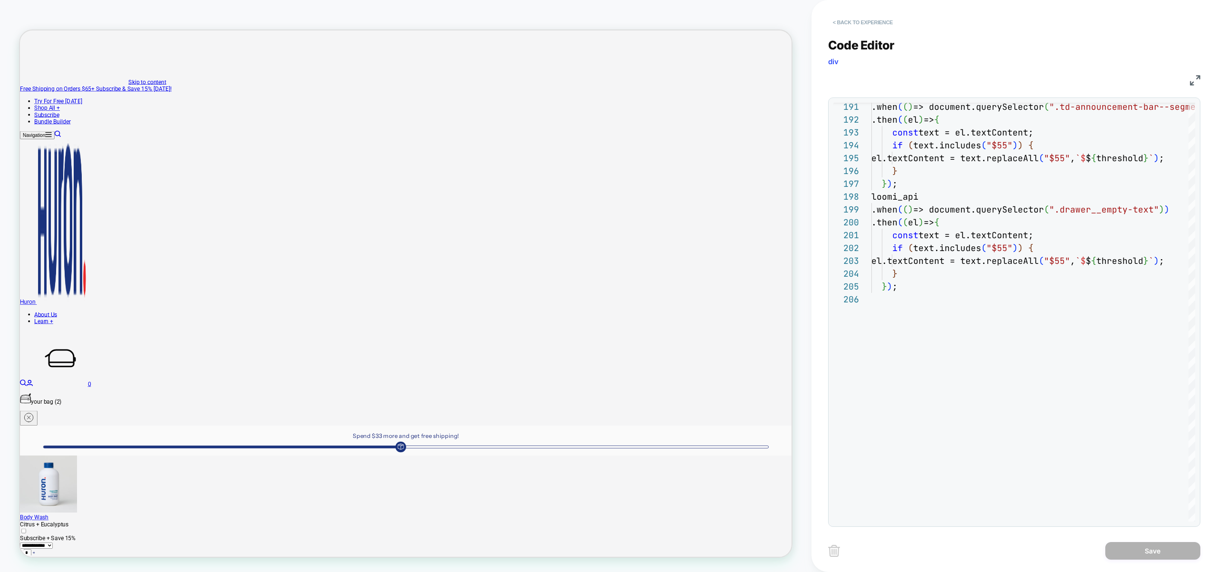
click at [861, 21] on button "< Back to experience" at bounding box center [862, 22] width 69 height 15
